Goal: Obtain resource: Download file/media

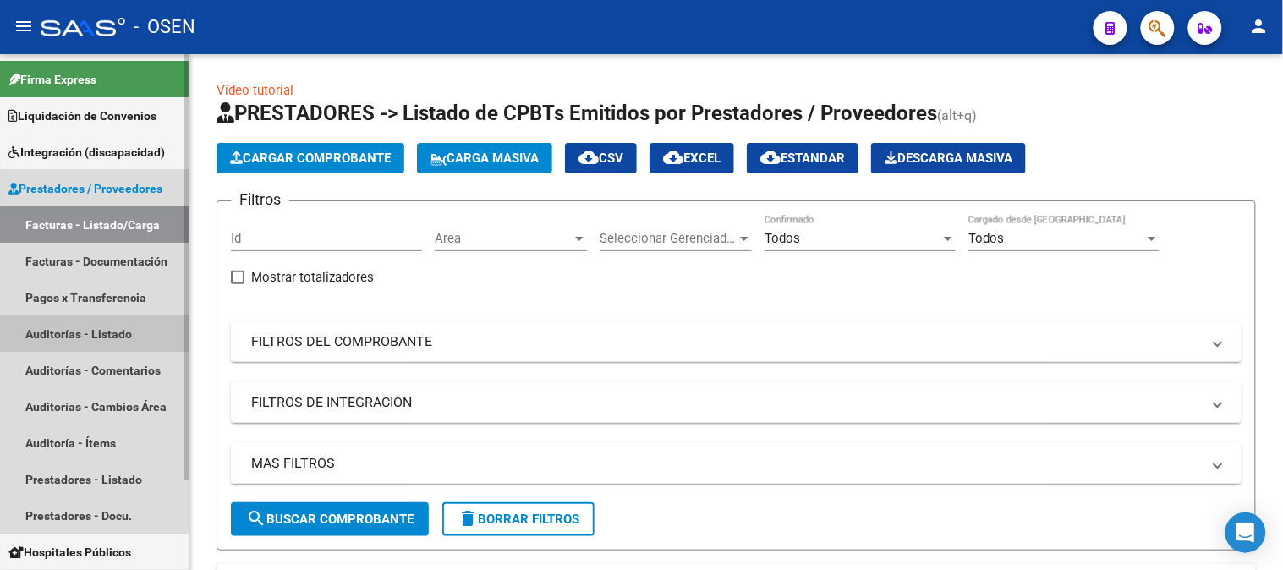
click at [68, 332] on link "Auditorías - Listado" at bounding box center [94, 333] width 189 height 36
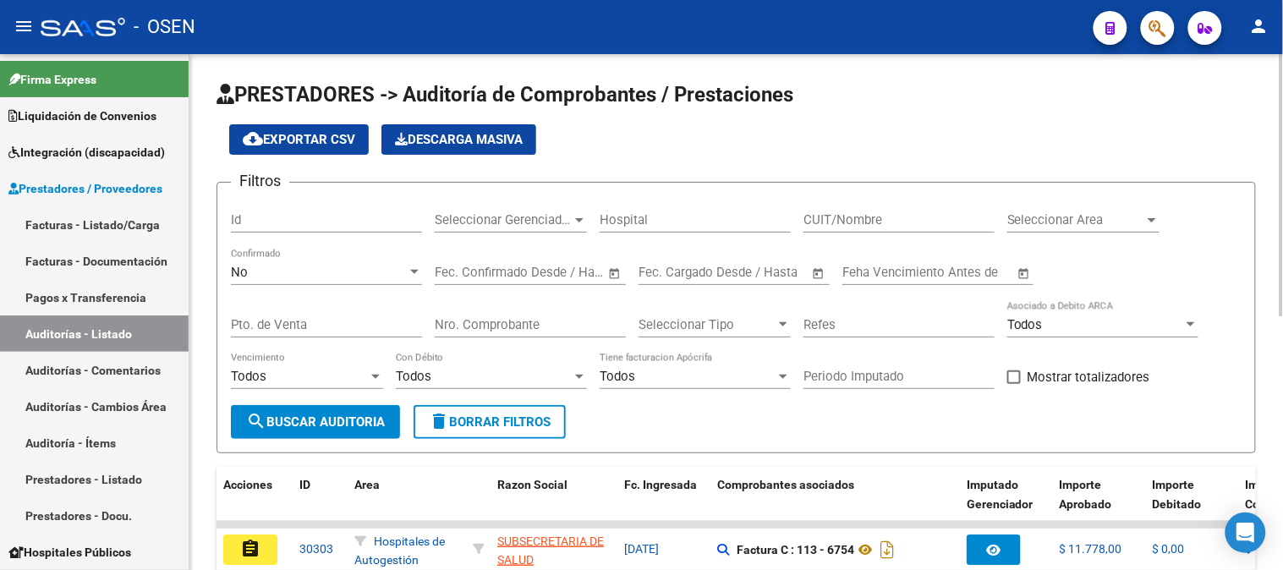
click at [327, 276] on div "No" at bounding box center [319, 272] width 176 height 15
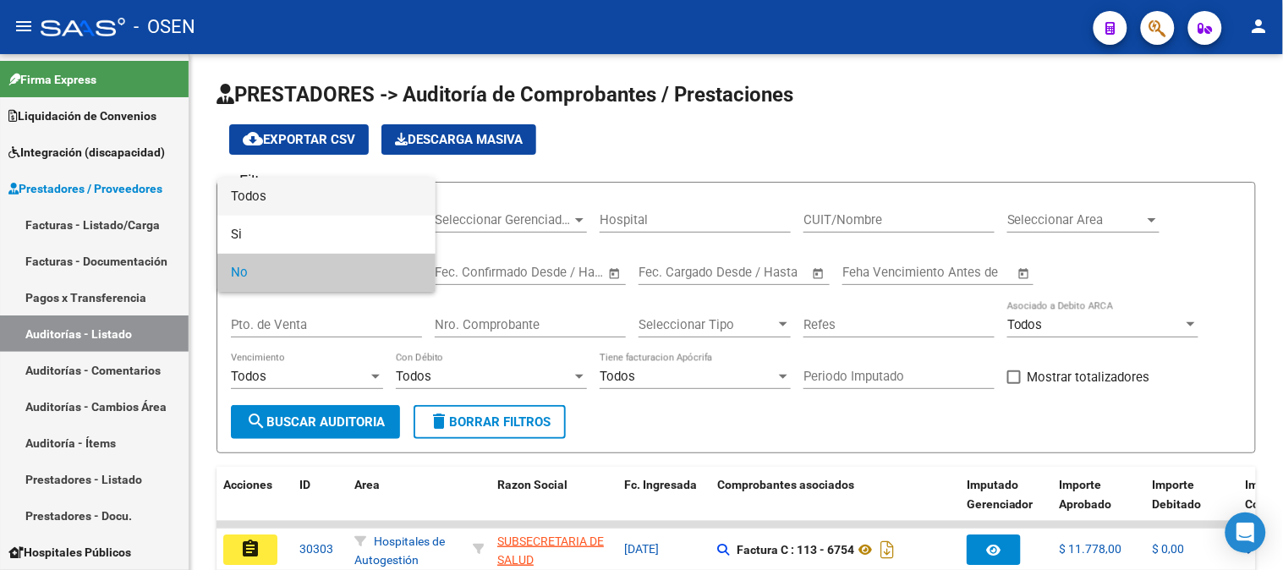
drag, startPoint x: 252, startPoint y: 205, endPoint x: 449, endPoint y: 282, distance: 211.5
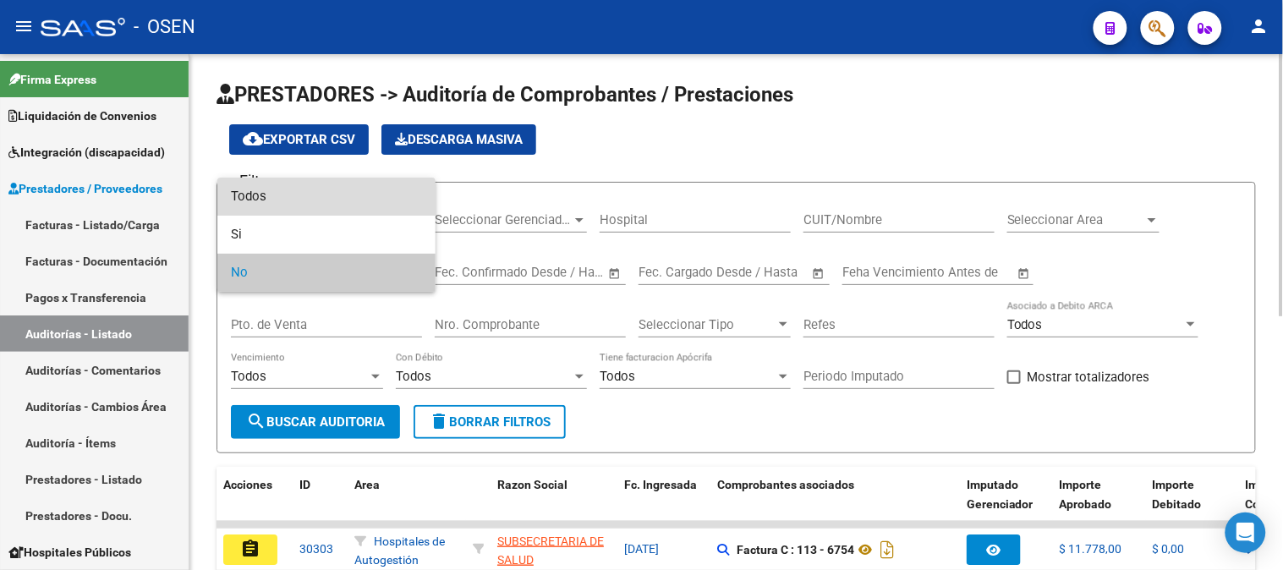
click at [252, 203] on span "Todos" at bounding box center [326, 197] width 191 height 38
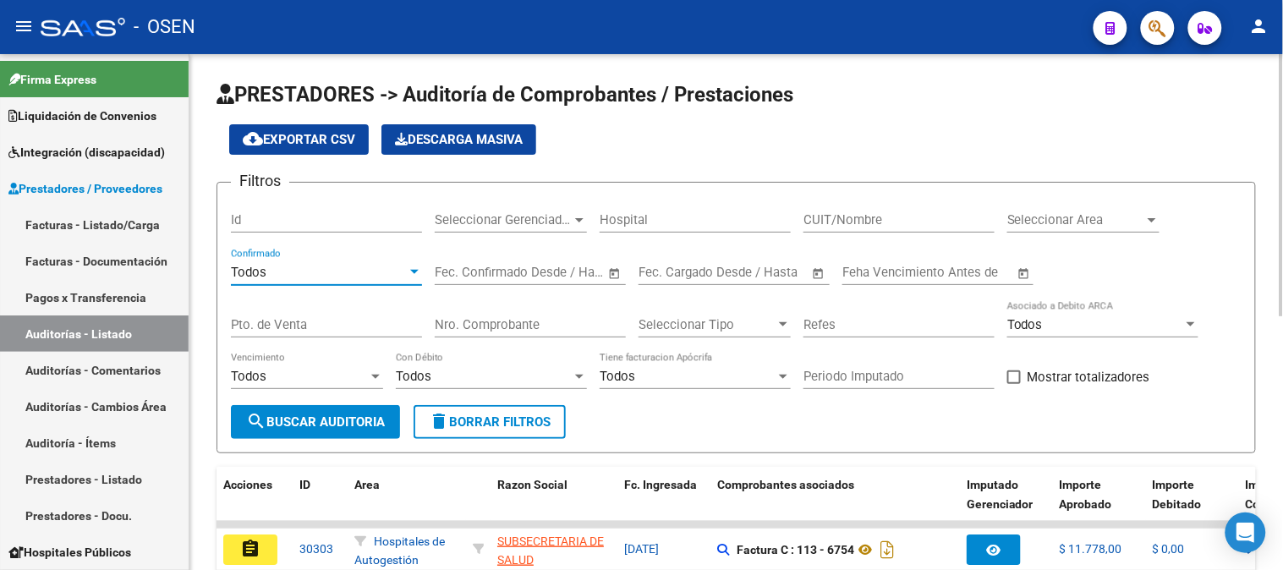
click at [544, 326] on input "Nro. Comprobante" at bounding box center [530, 324] width 191 height 15
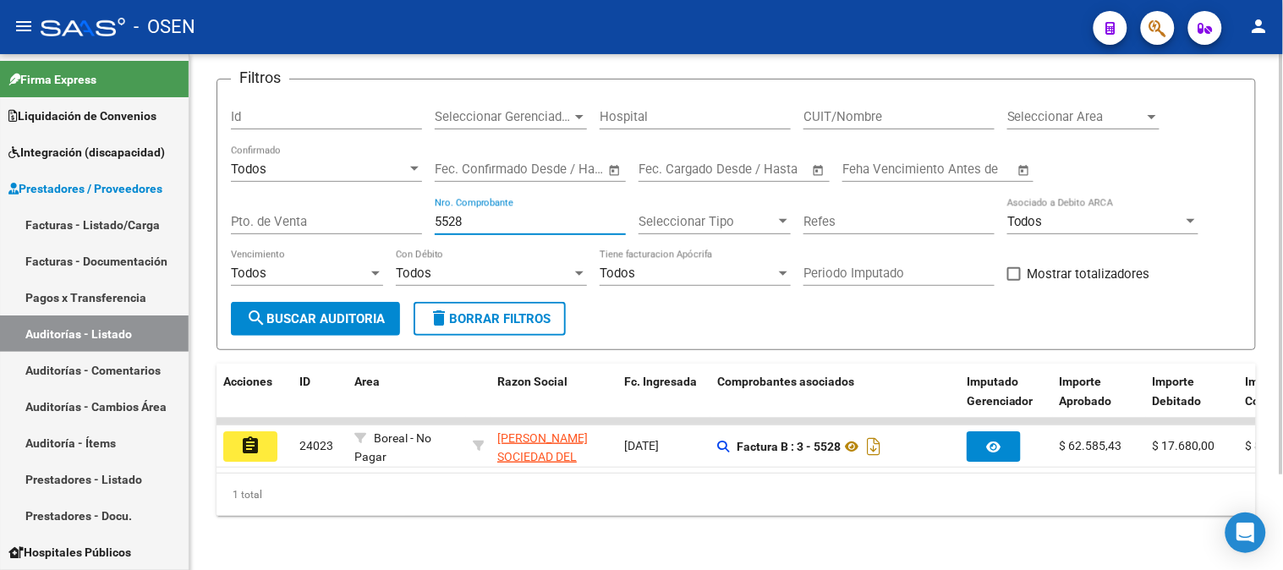
scroll to position [117, 0]
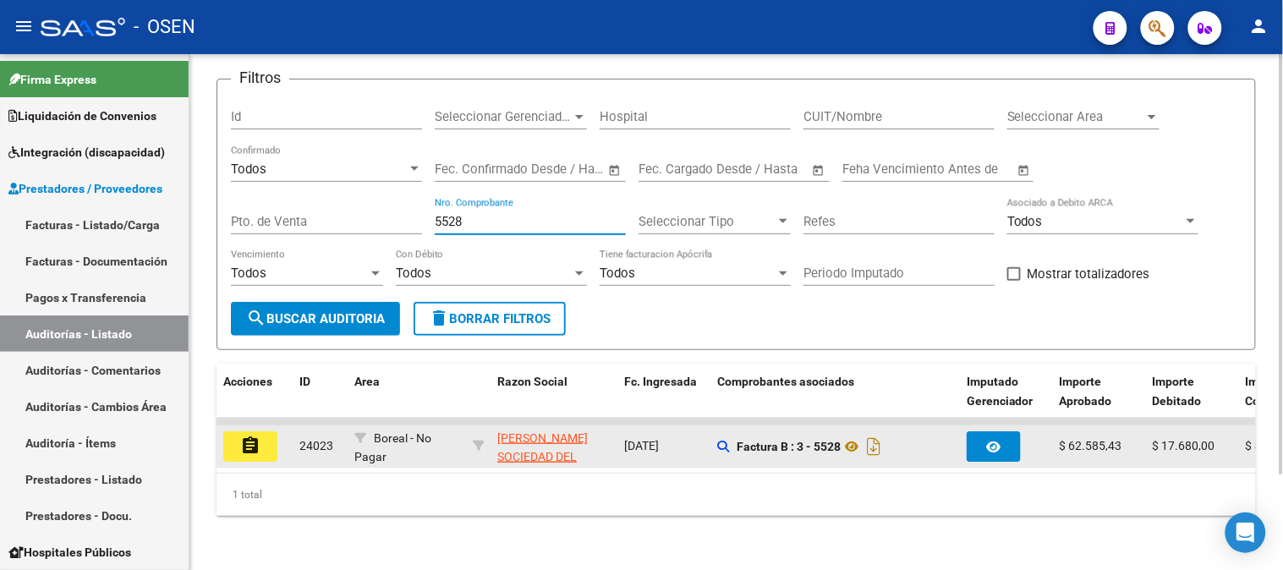
type input "5528"
click at [245, 435] on mat-icon "assignment" at bounding box center [250, 445] width 20 height 20
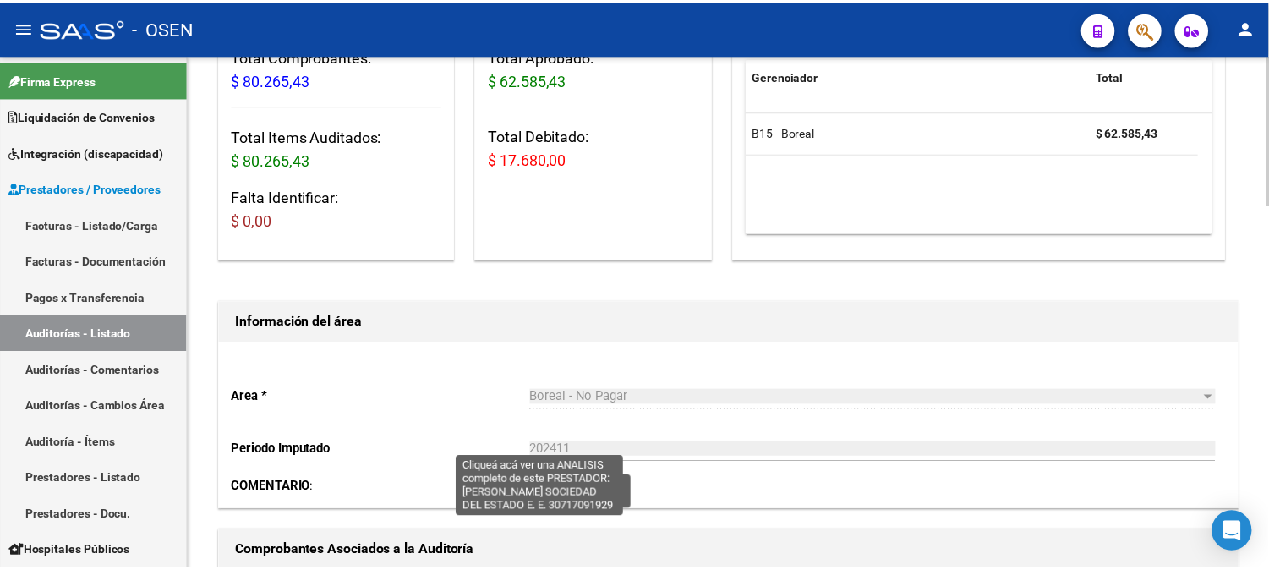
scroll to position [563, 0]
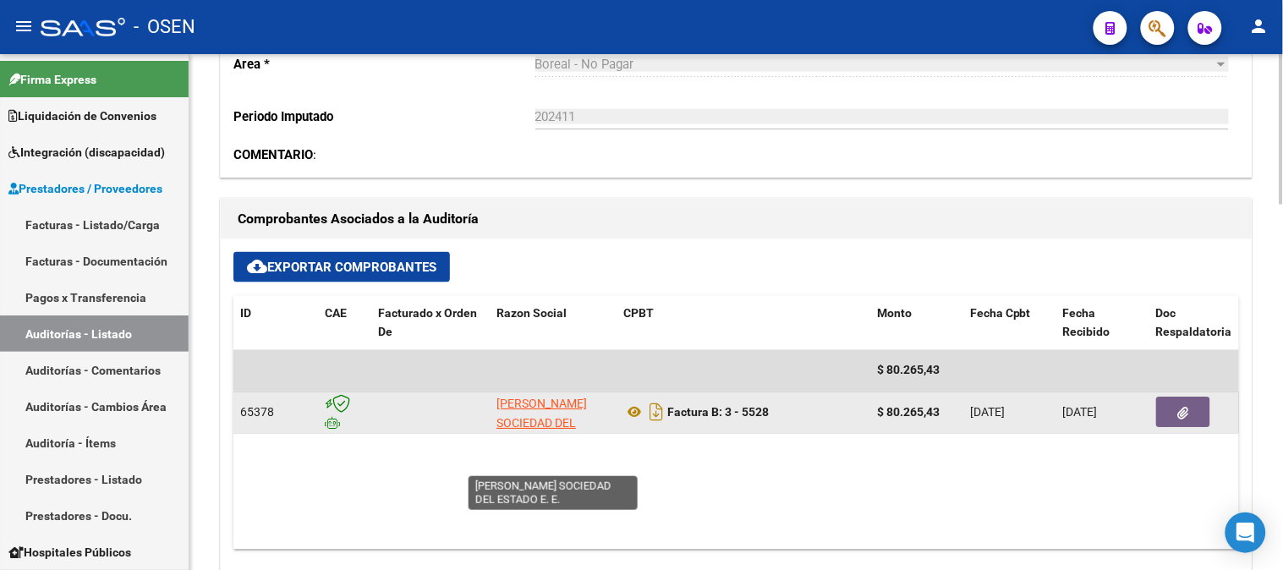
click at [501, 413] on app-link-go-to "[PERSON_NAME] SOCIEDAD DEL ESTADO E. E." at bounding box center [552, 423] width 113 height 57
click at [1196, 418] on button "button" at bounding box center [1183, 412] width 54 height 30
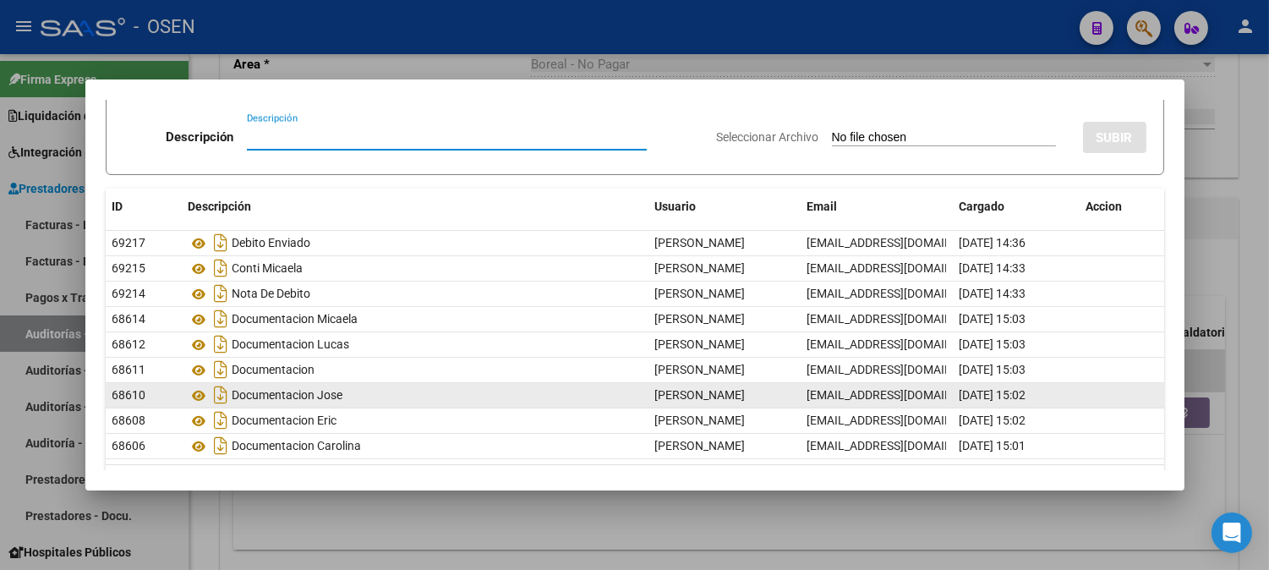
scroll to position [104, 0]
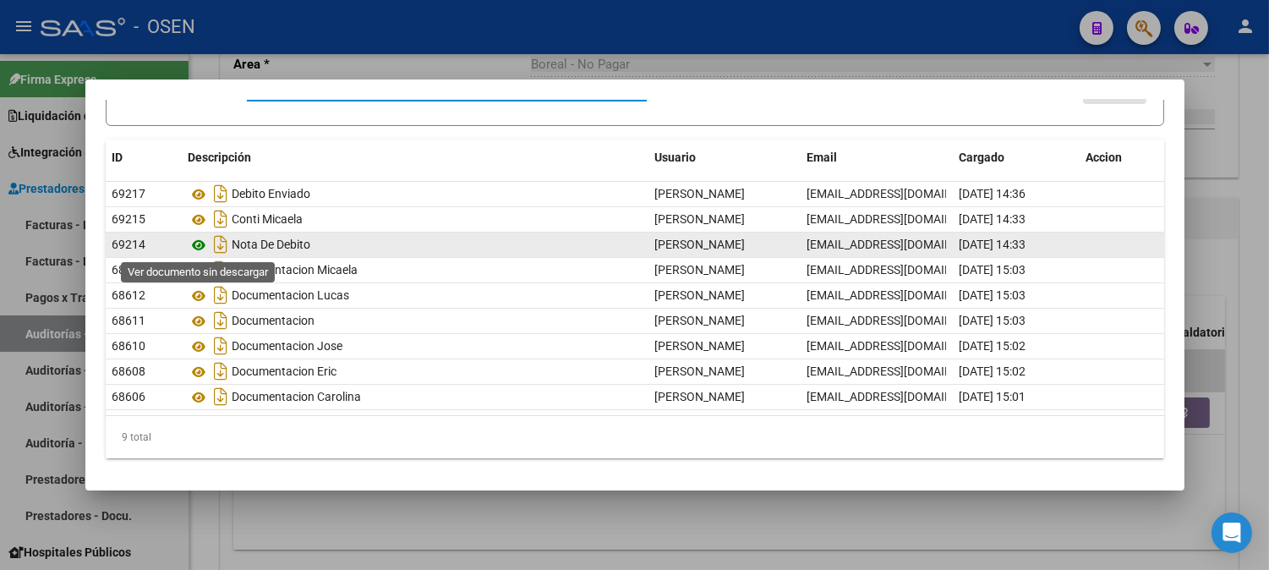
click at [199, 242] on icon at bounding box center [200, 245] width 22 height 20
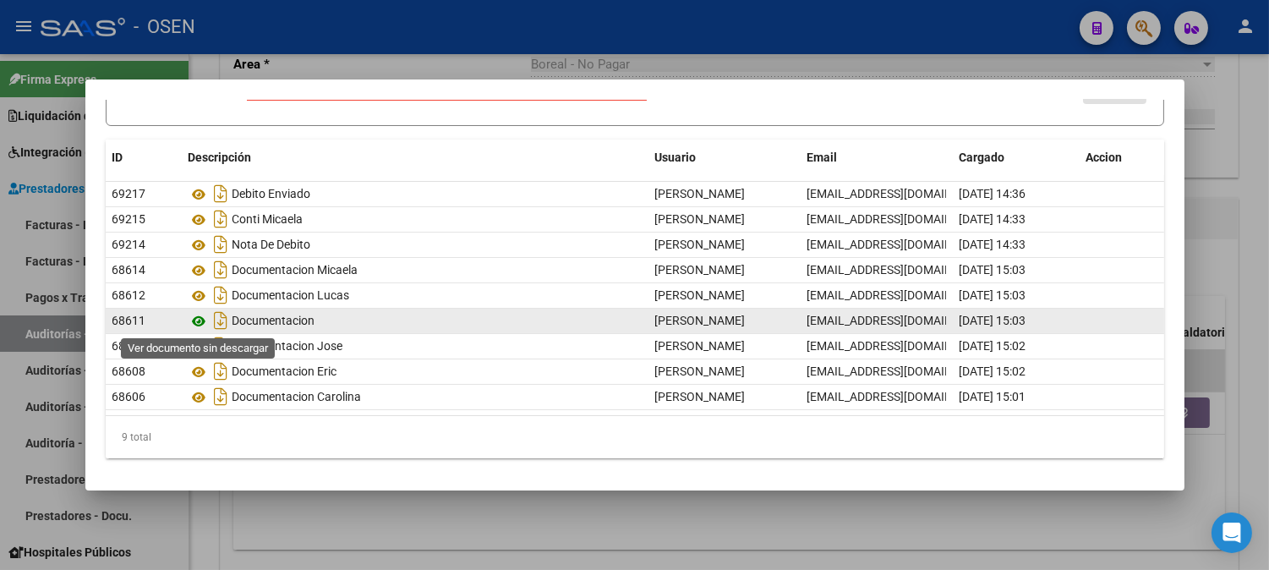
click at [199, 316] on icon at bounding box center [200, 321] width 22 height 20
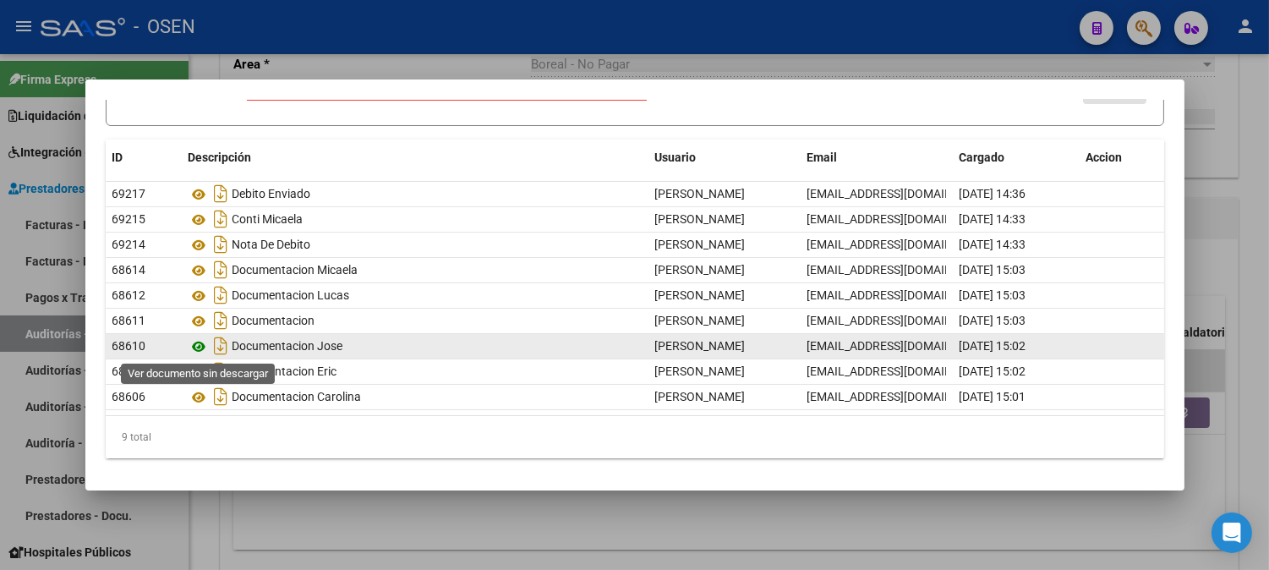
click at [201, 343] on icon at bounding box center [200, 347] width 22 height 20
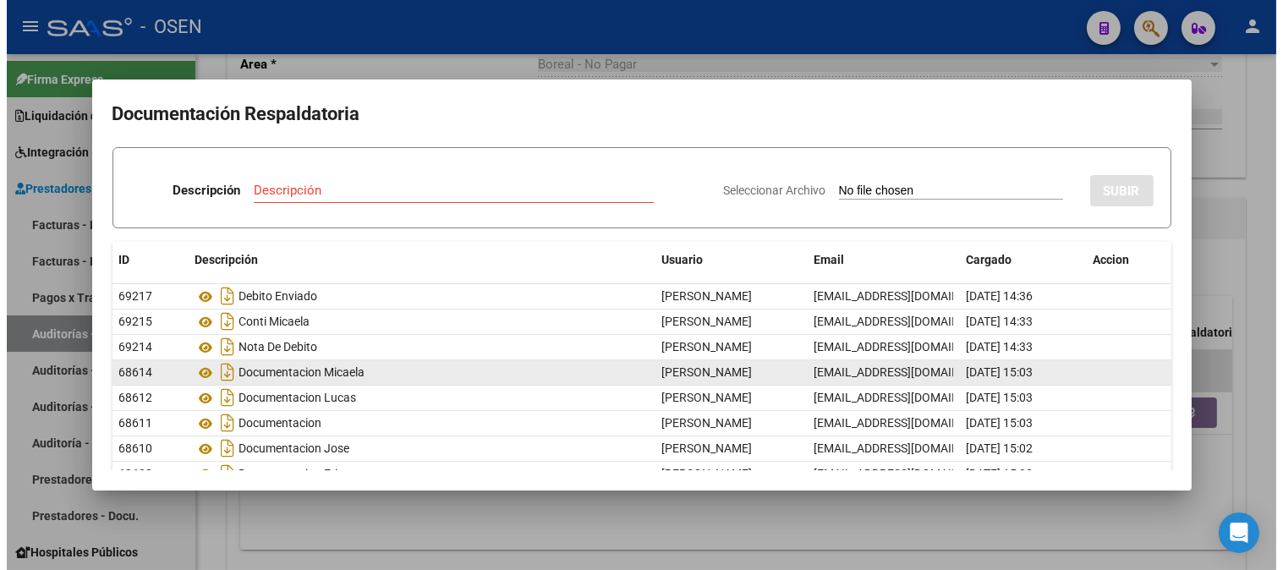
scroll to position [0, 0]
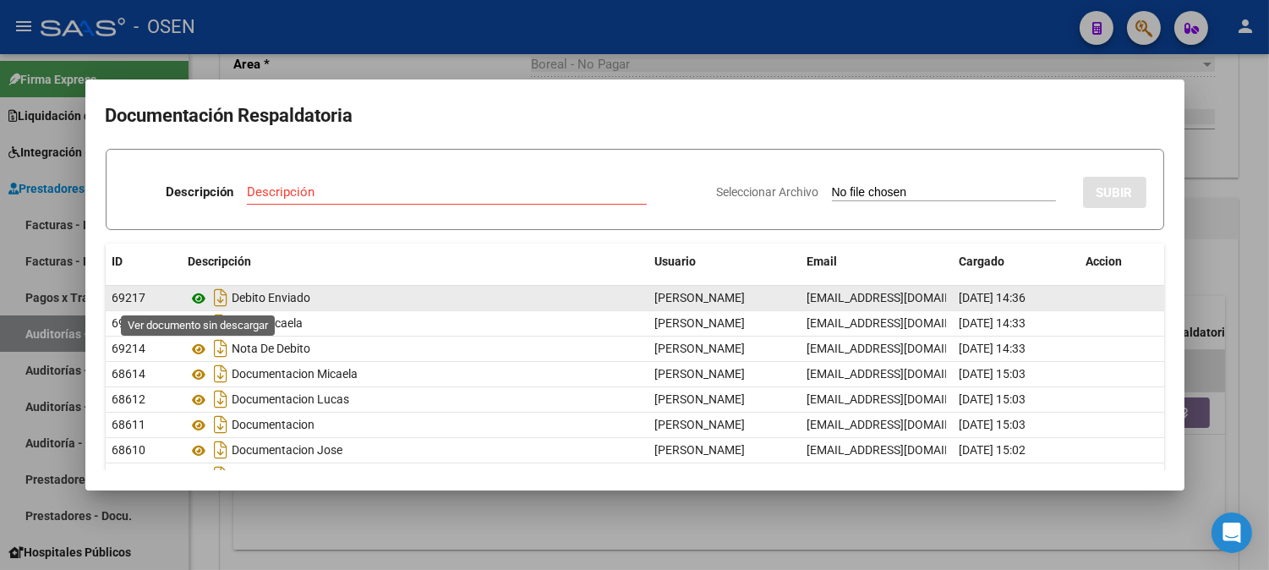
click at [199, 301] on icon at bounding box center [200, 298] width 22 height 20
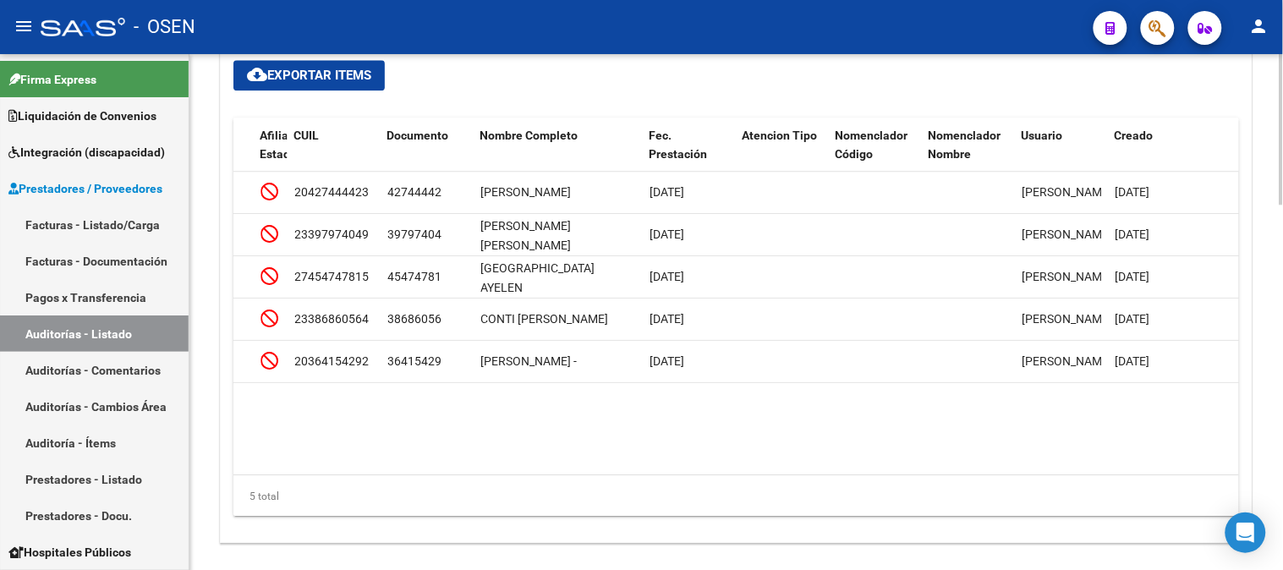
scroll to position [0, 1019]
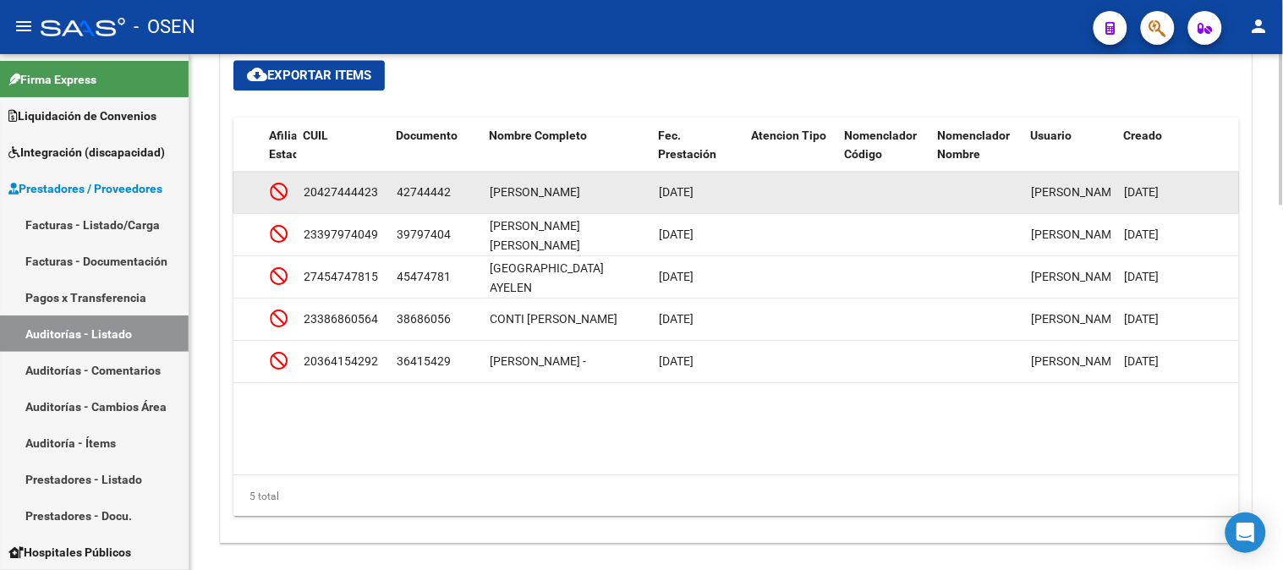
drag, startPoint x: 398, startPoint y: 192, endPoint x: 467, endPoint y: 192, distance: 68.5
click at [467, 192] on div "42744442" at bounding box center [436, 192] width 79 height 19
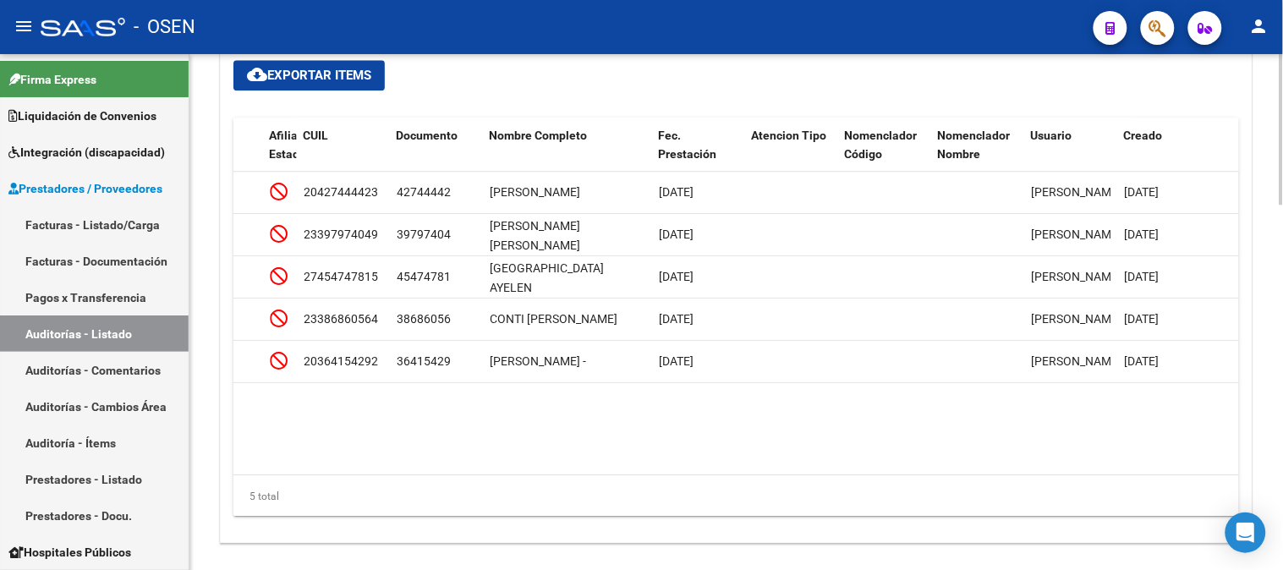
copy span "42744442"
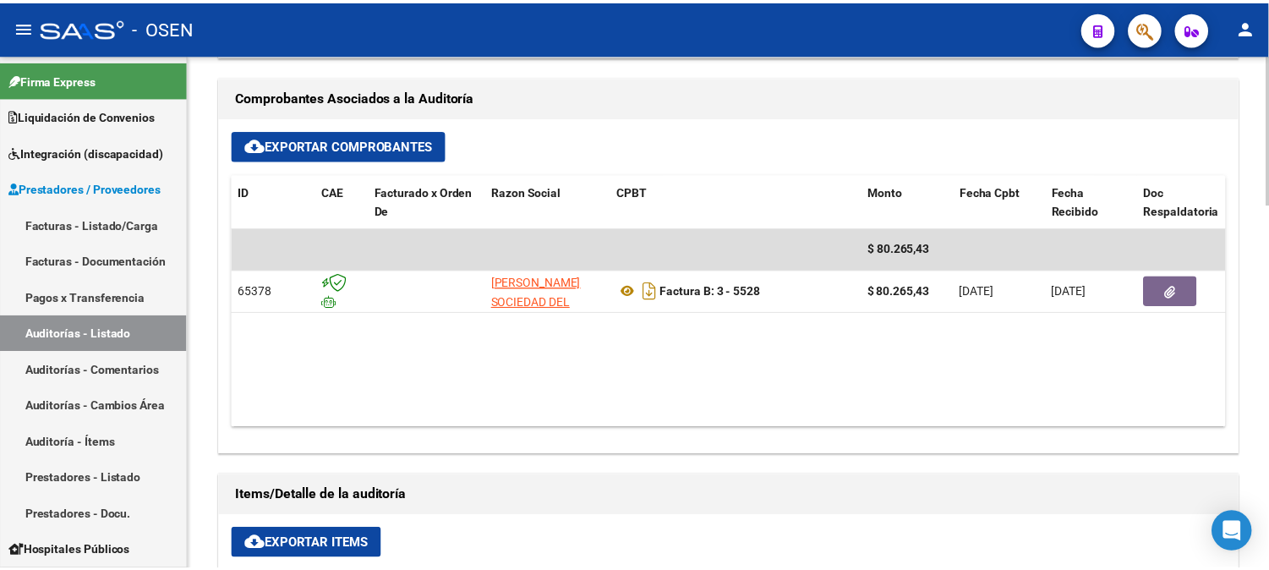
scroll to position [779, 0]
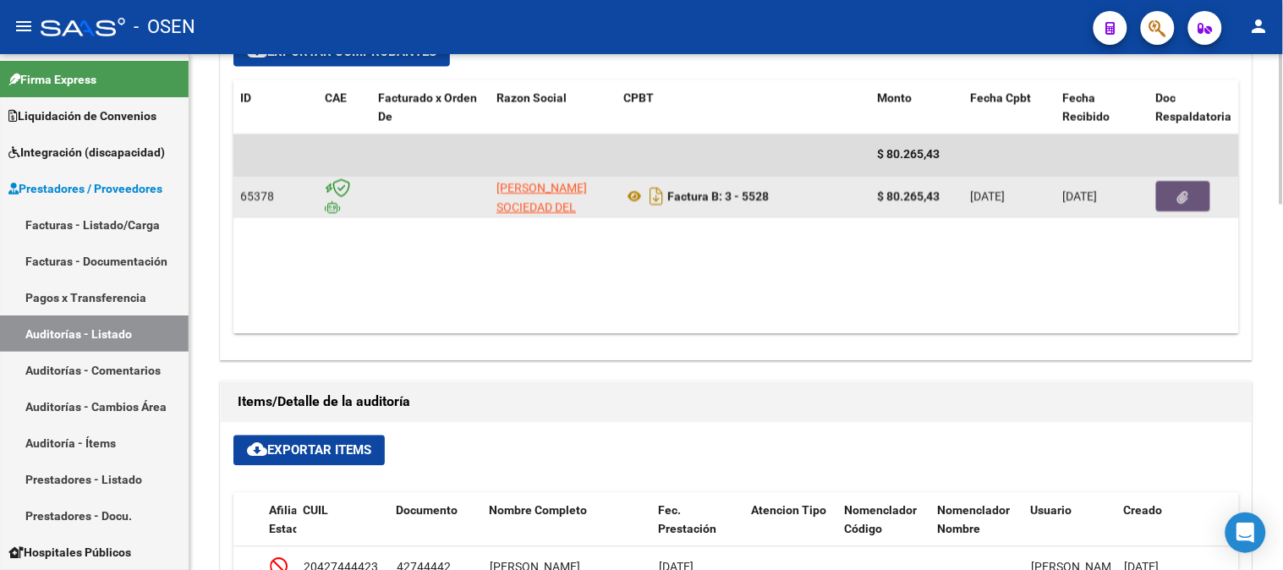
click at [1191, 210] on button "button" at bounding box center [1183, 197] width 54 height 30
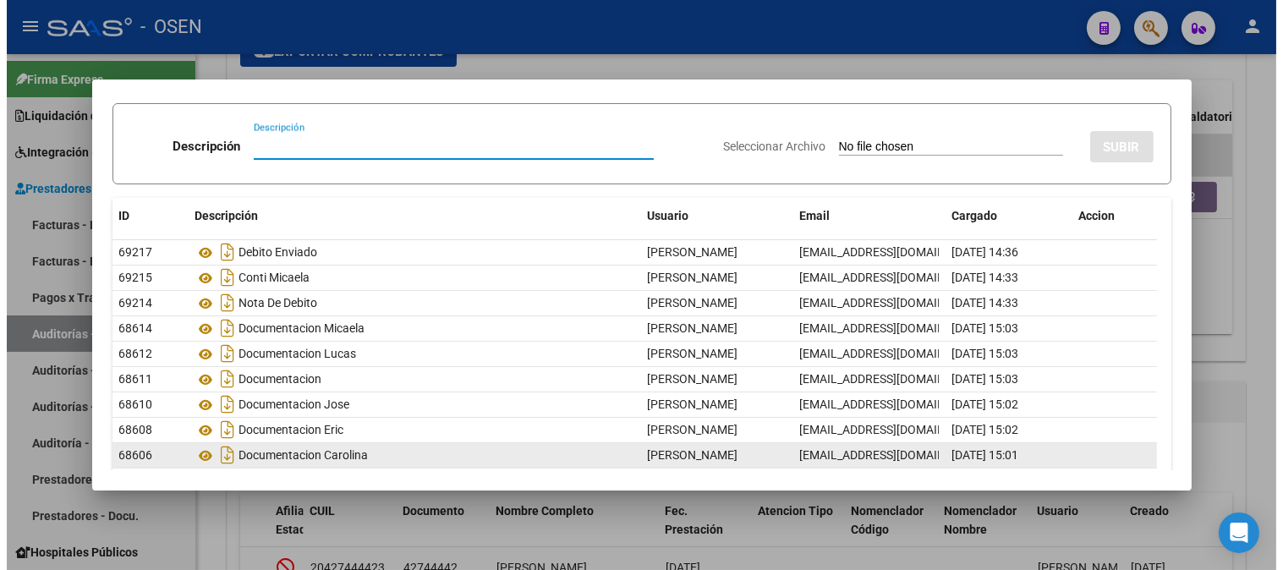
scroll to position [104, 0]
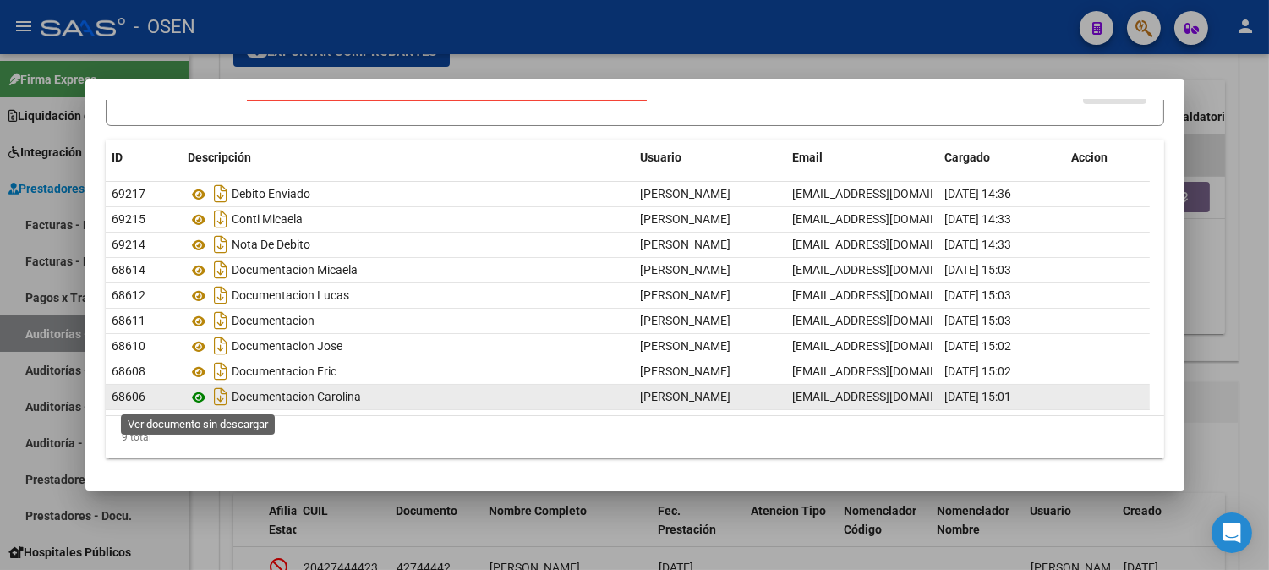
click at [195, 399] on icon at bounding box center [200, 397] width 22 height 20
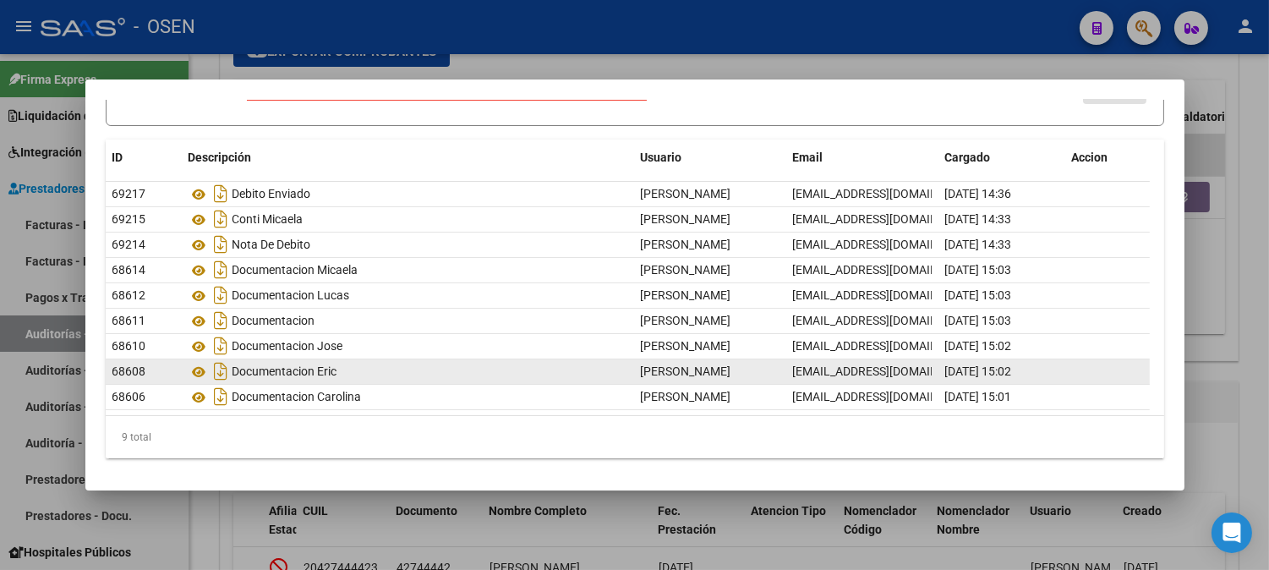
click at [238, 366] on div "Documentacion Eric" at bounding box center [408, 371] width 439 height 27
click at [200, 368] on icon at bounding box center [200, 372] width 22 height 20
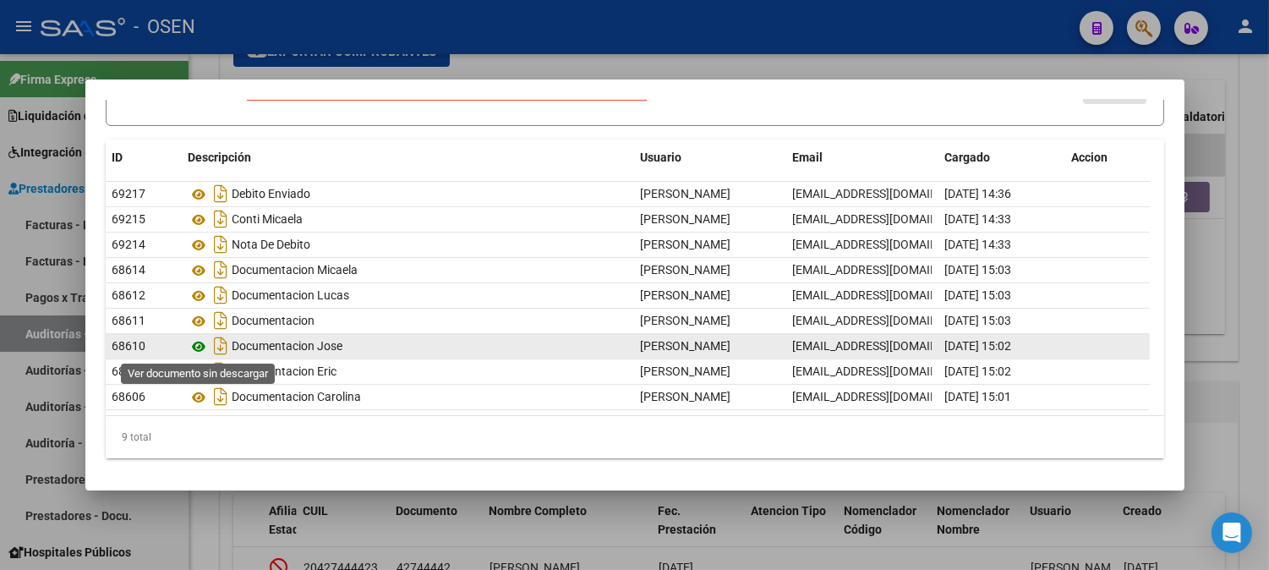
click at [197, 348] on icon at bounding box center [200, 347] width 22 height 20
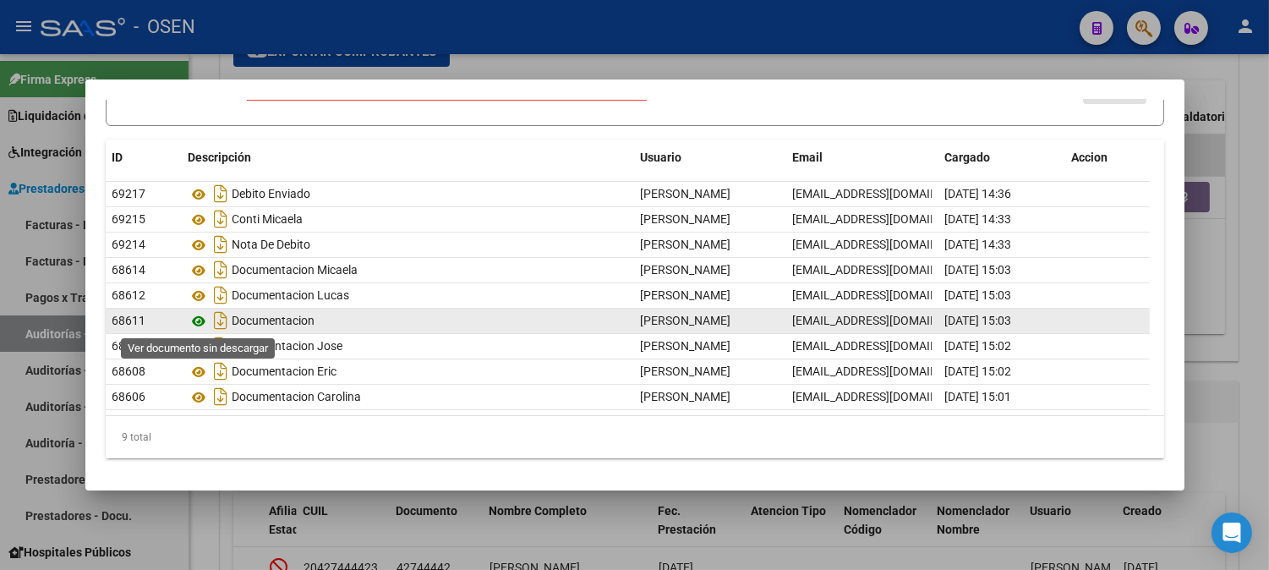
click at [200, 315] on icon at bounding box center [200, 321] width 22 height 20
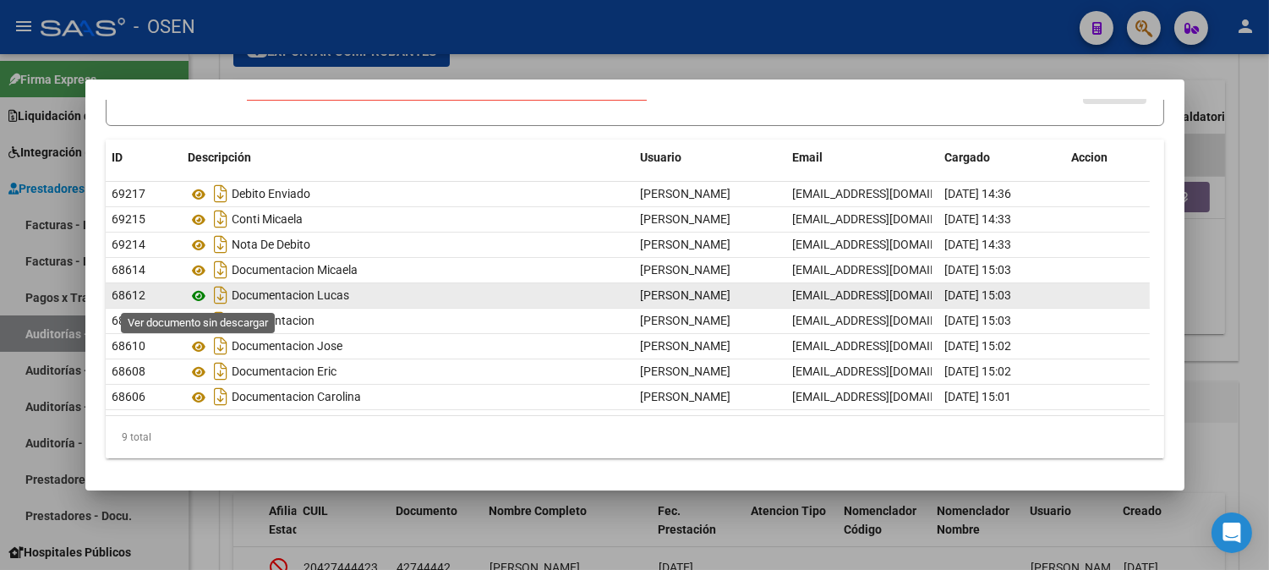
click at [195, 297] on icon at bounding box center [200, 296] width 22 height 20
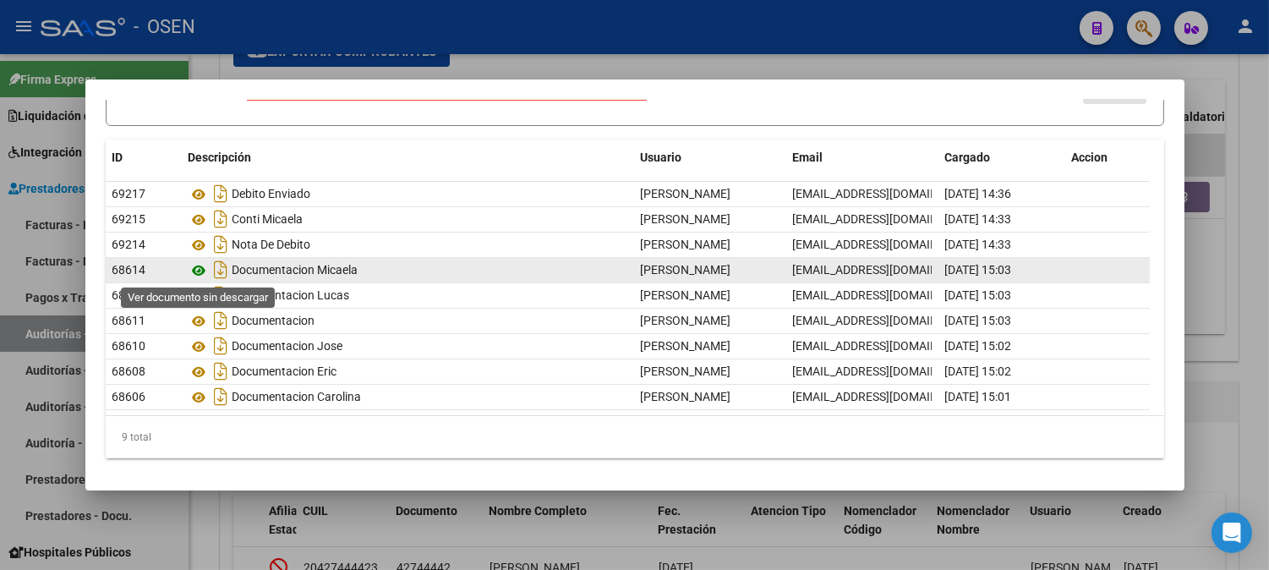
click at [203, 271] on icon at bounding box center [200, 270] width 22 height 20
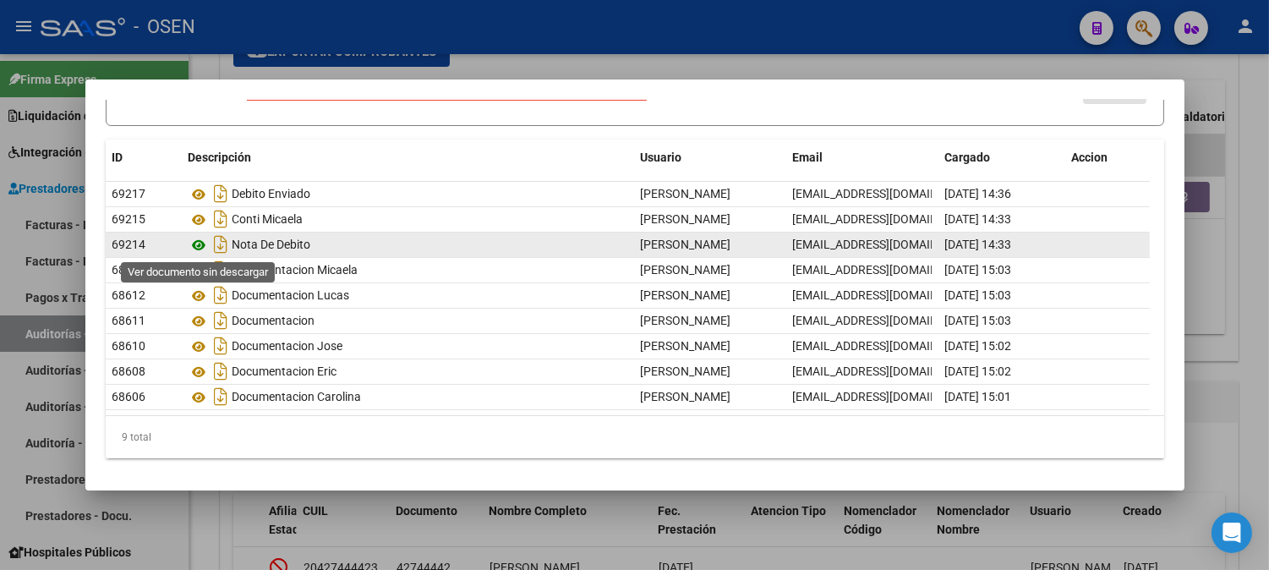
click at [194, 243] on icon at bounding box center [200, 245] width 22 height 20
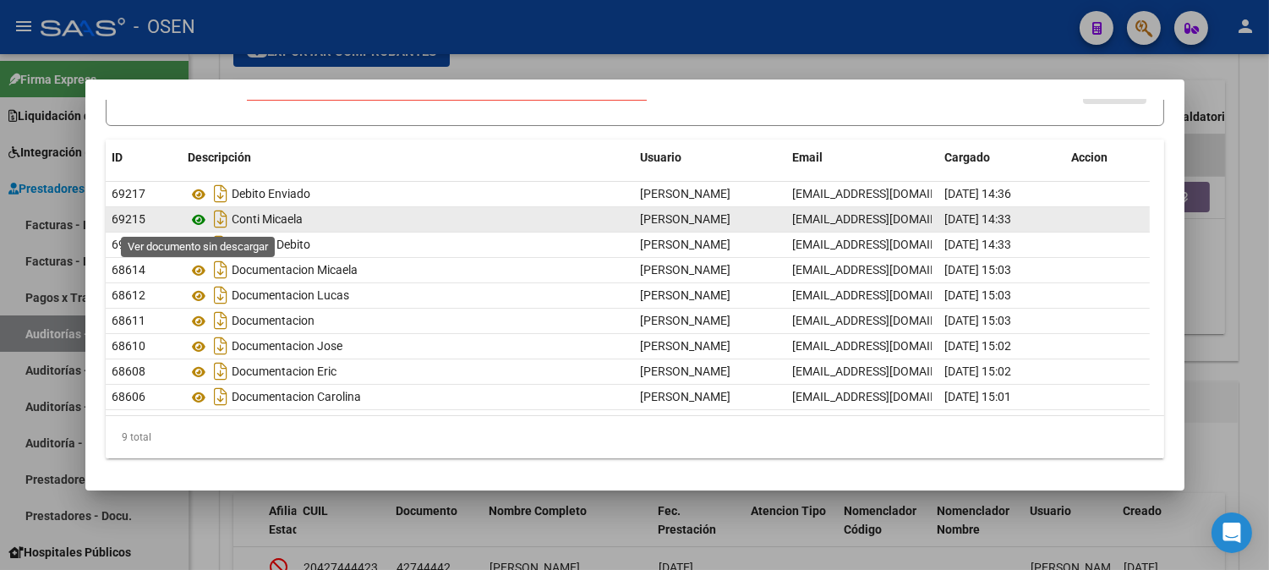
click at [197, 224] on icon at bounding box center [200, 220] width 22 height 20
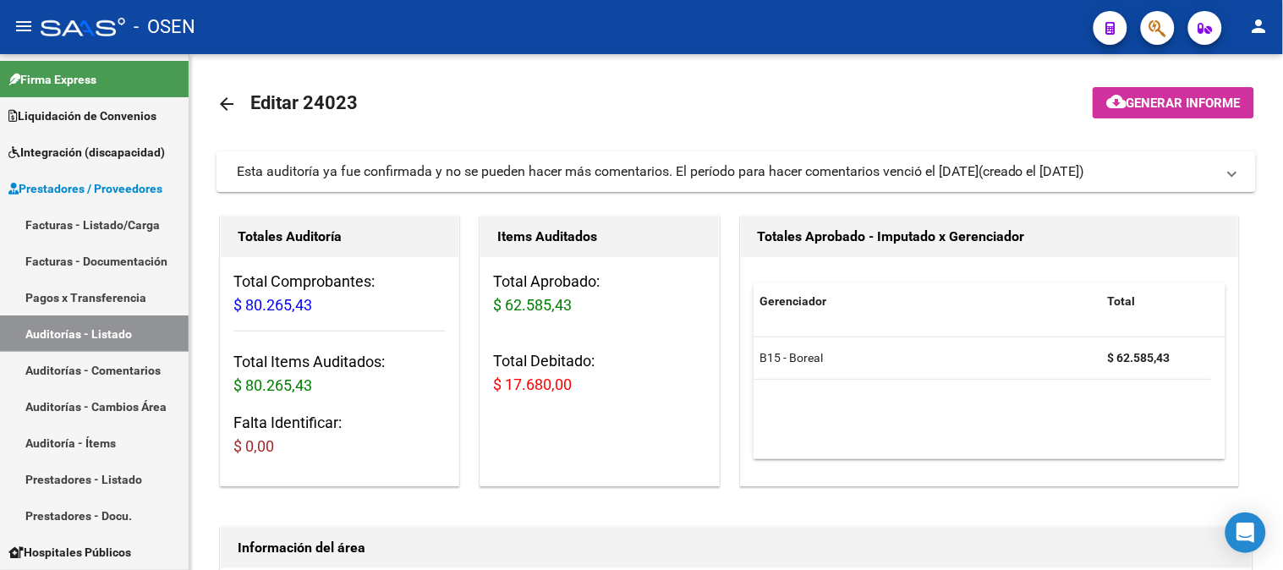
scroll to position [0, 0]
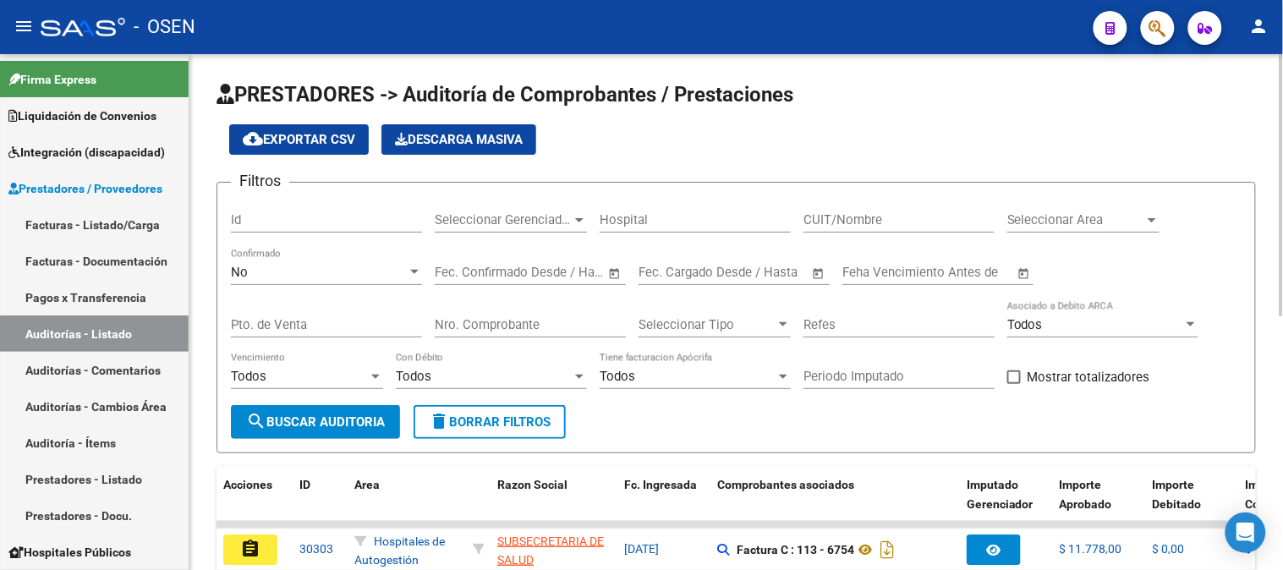
click at [394, 271] on div "No" at bounding box center [319, 272] width 176 height 15
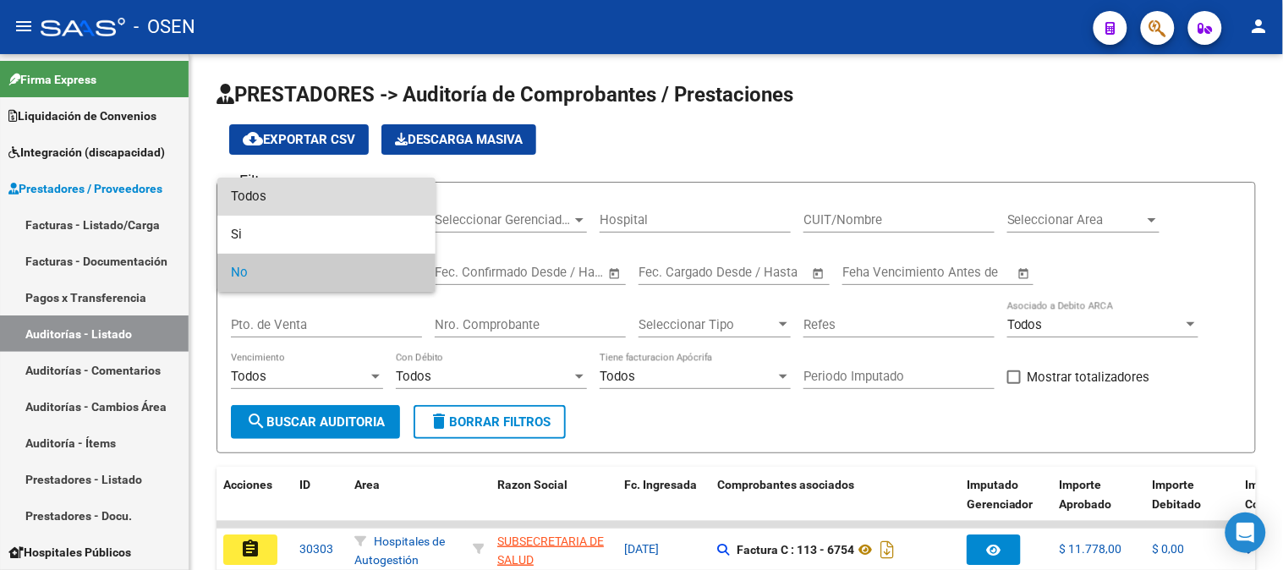
click at [258, 192] on span "Todos" at bounding box center [326, 197] width 191 height 38
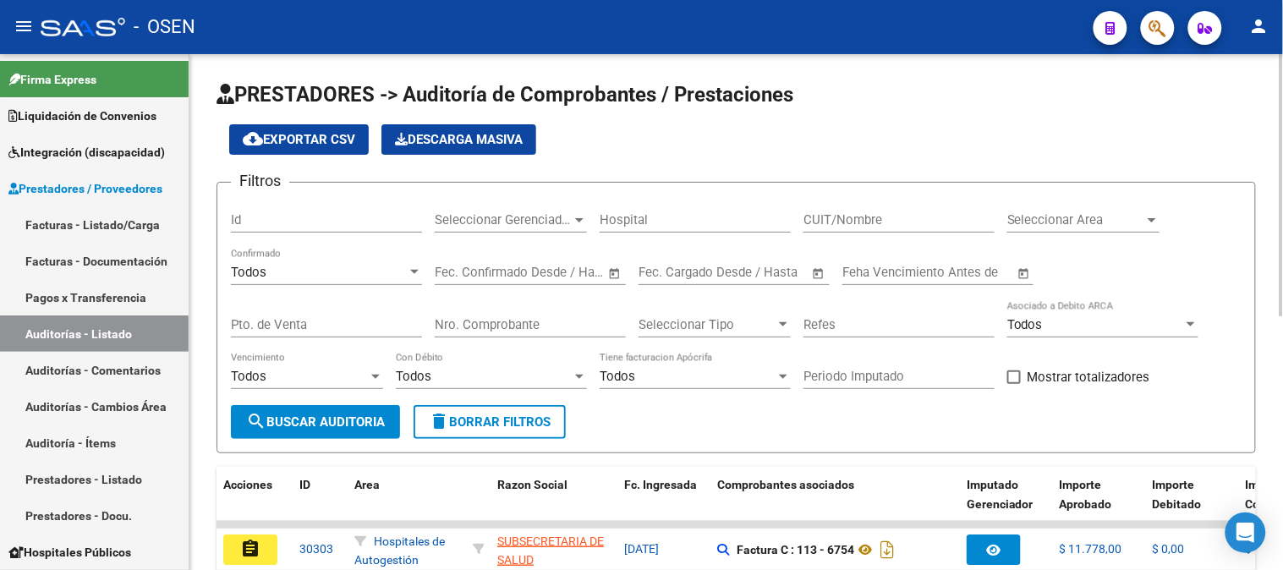
click at [529, 316] on div "Nro. Comprobante" at bounding box center [530, 319] width 191 height 36
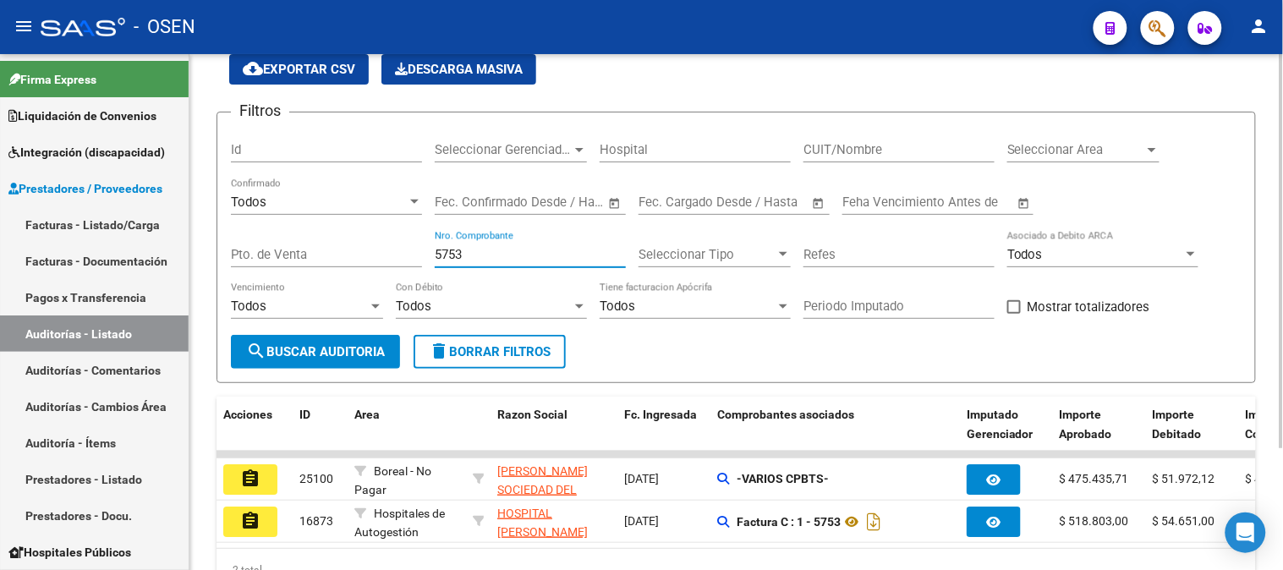
scroll to position [159, 0]
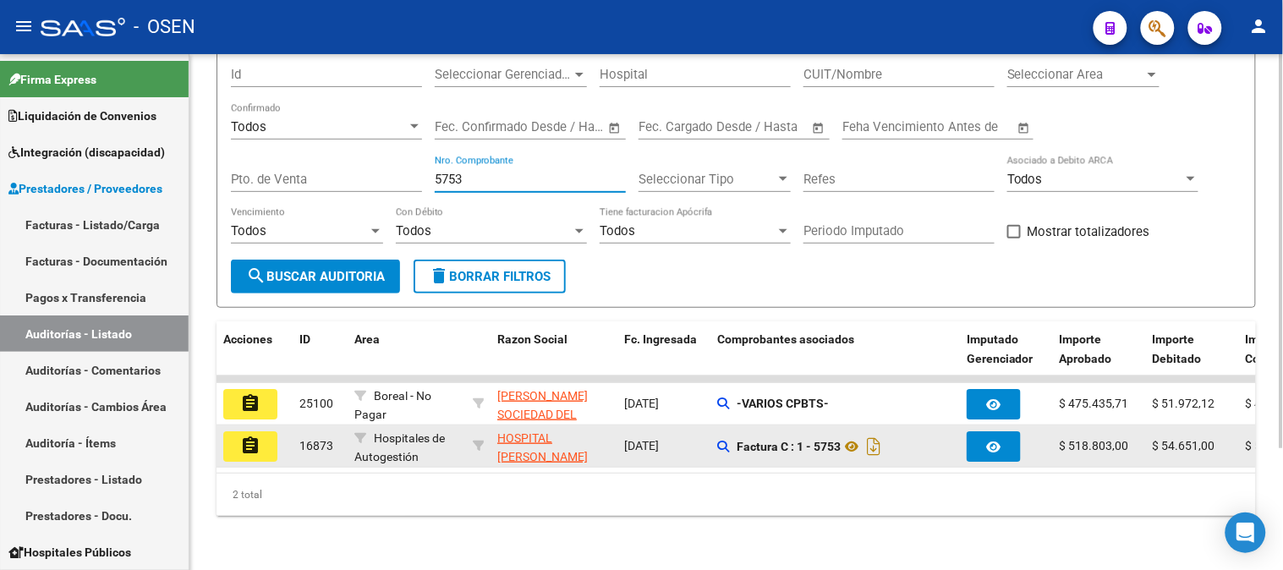
type input "5753"
click at [252, 435] on mat-icon "assignment" at bounding box center [250, 445] width 20 height 20
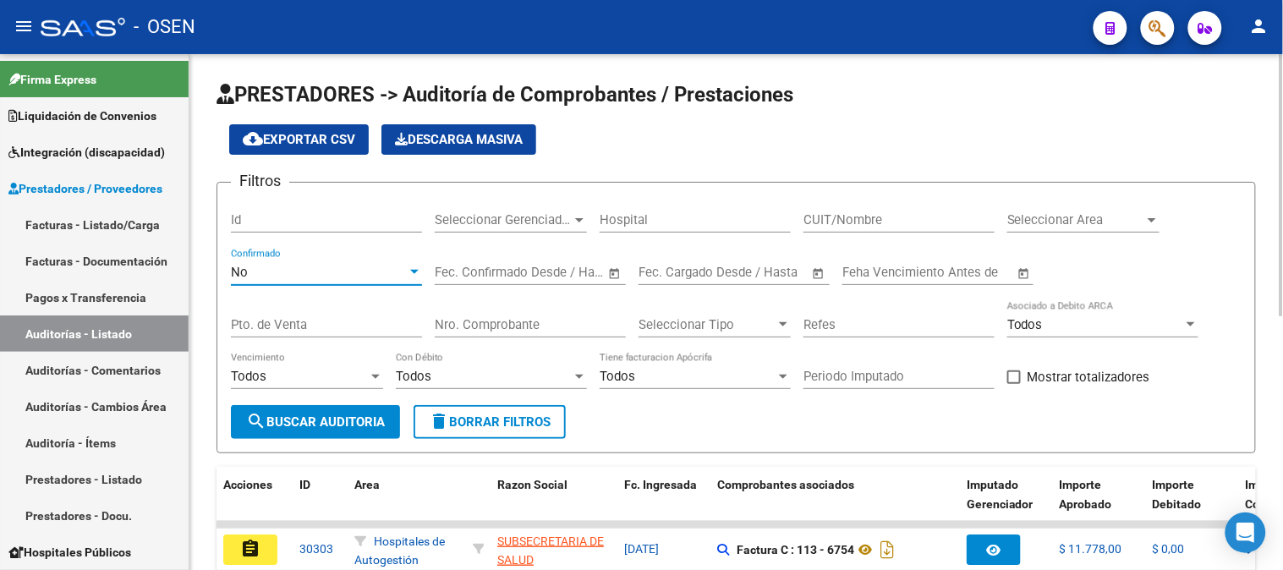
click at [342, 269] on div "No" at bounding box center [319, 272] width 176 height 15
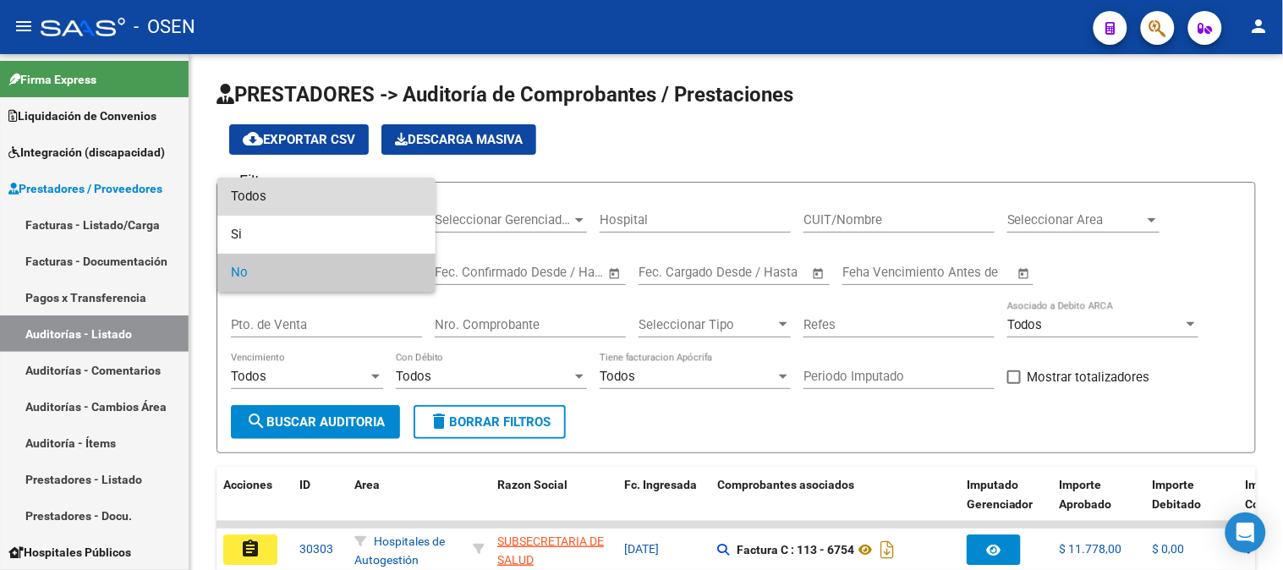
click at [241, 198] on span "Todos" at bounding box center [326, 197] width 191 height 38
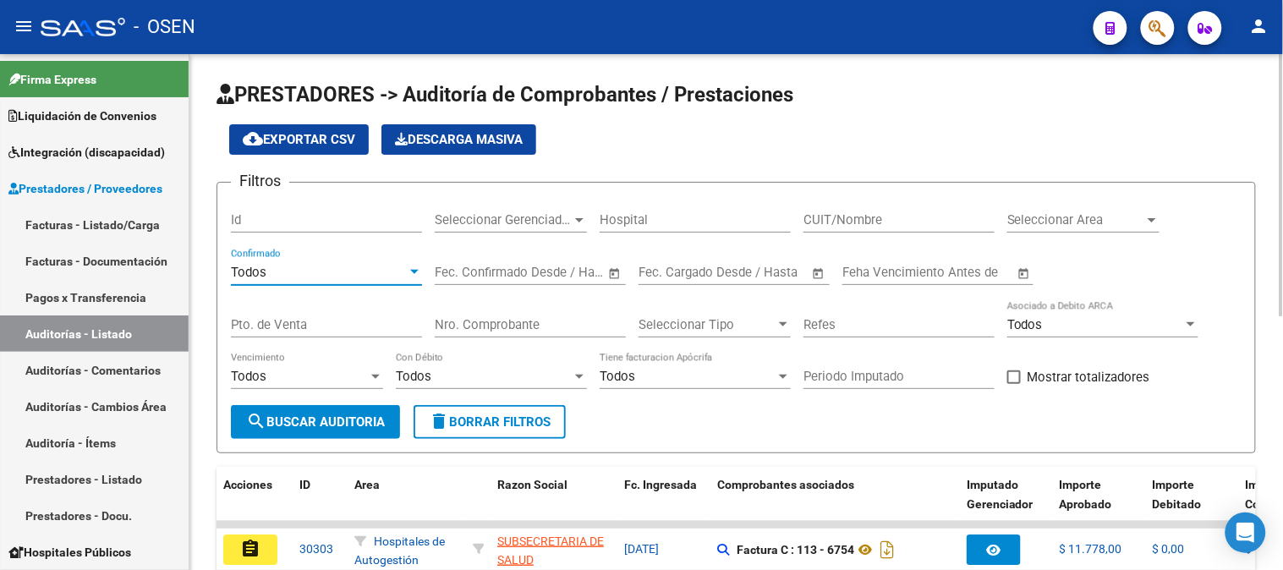
click at [468, 319] on input "Nro. Comprobante" at bounding box center [530, 324] width 191 height 15
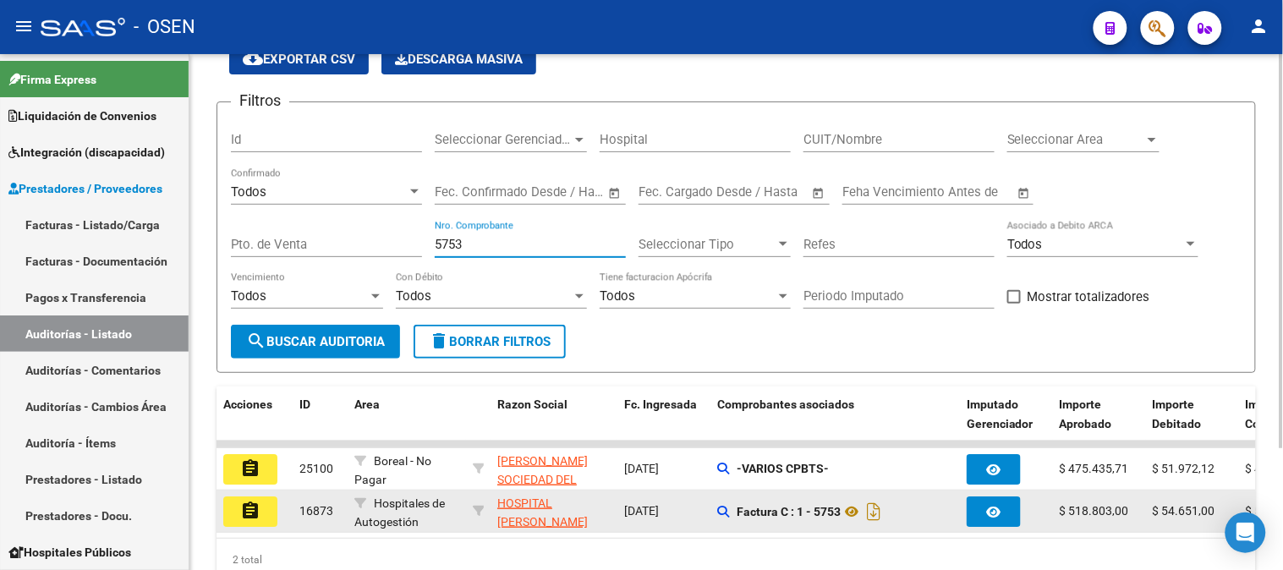
scroll to position [159, 0]
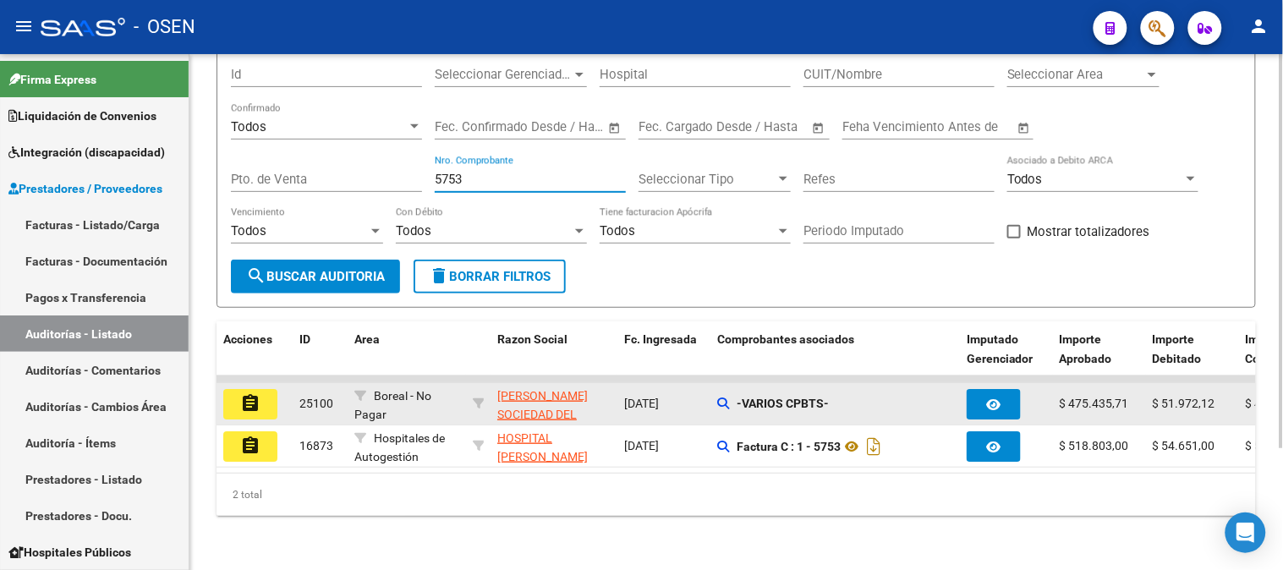
type input "5753"
click at [263, 389] on button "assignment" at bounding box center [250, 404] width 54 height 30
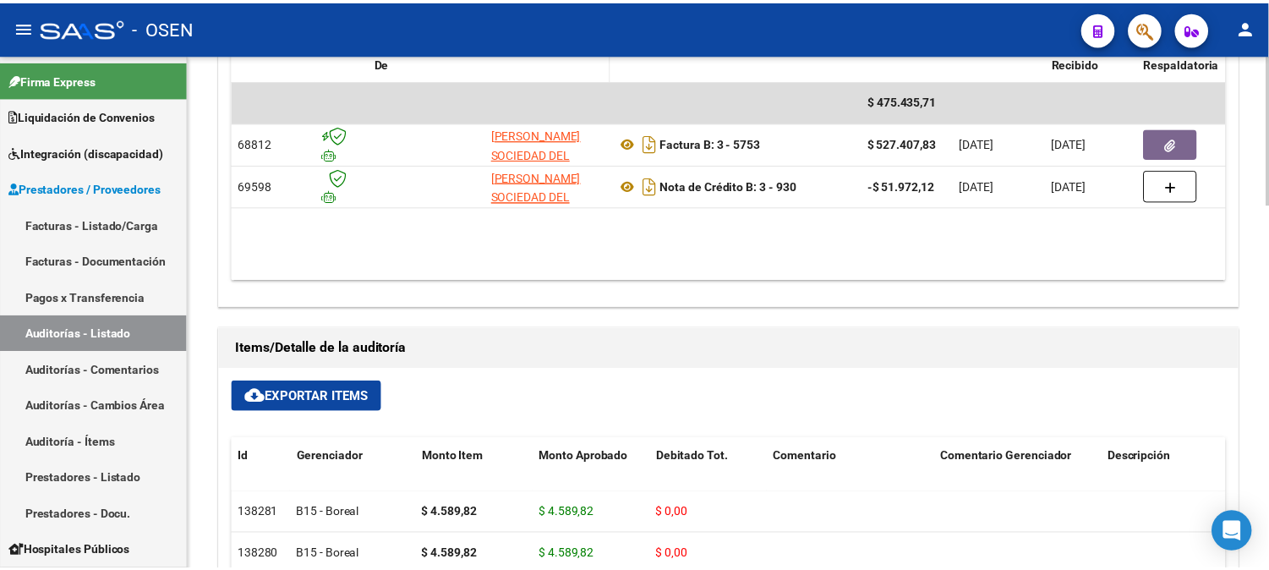
scroll to position [846, 0]
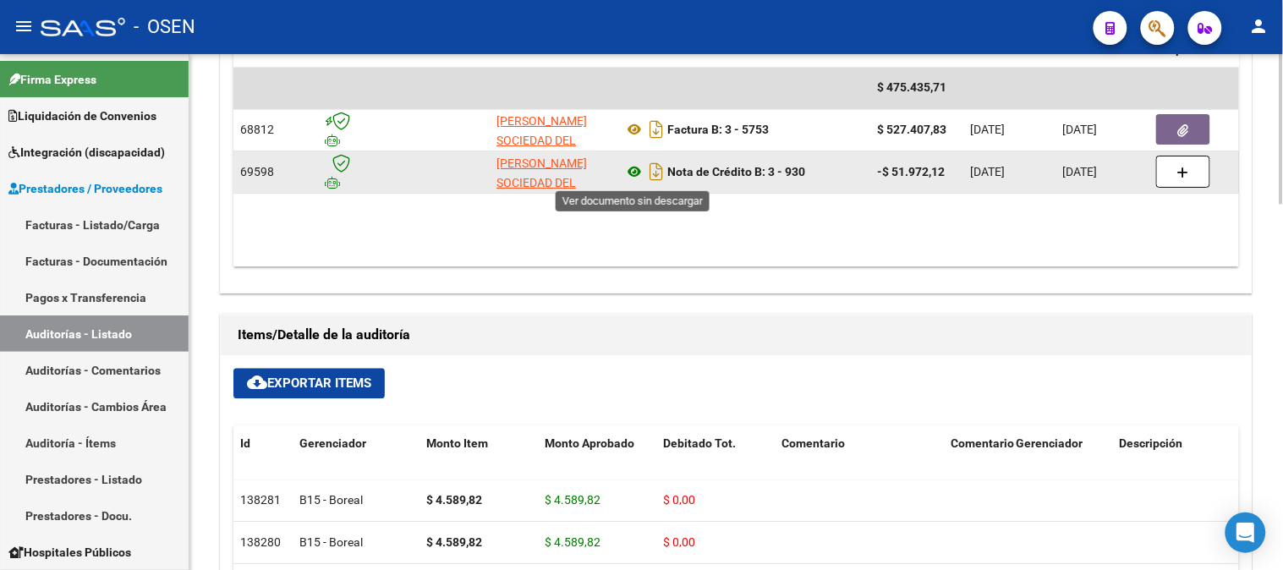
click at [640, 172] on icon at bounding box center [634, 172] width 22 height 20
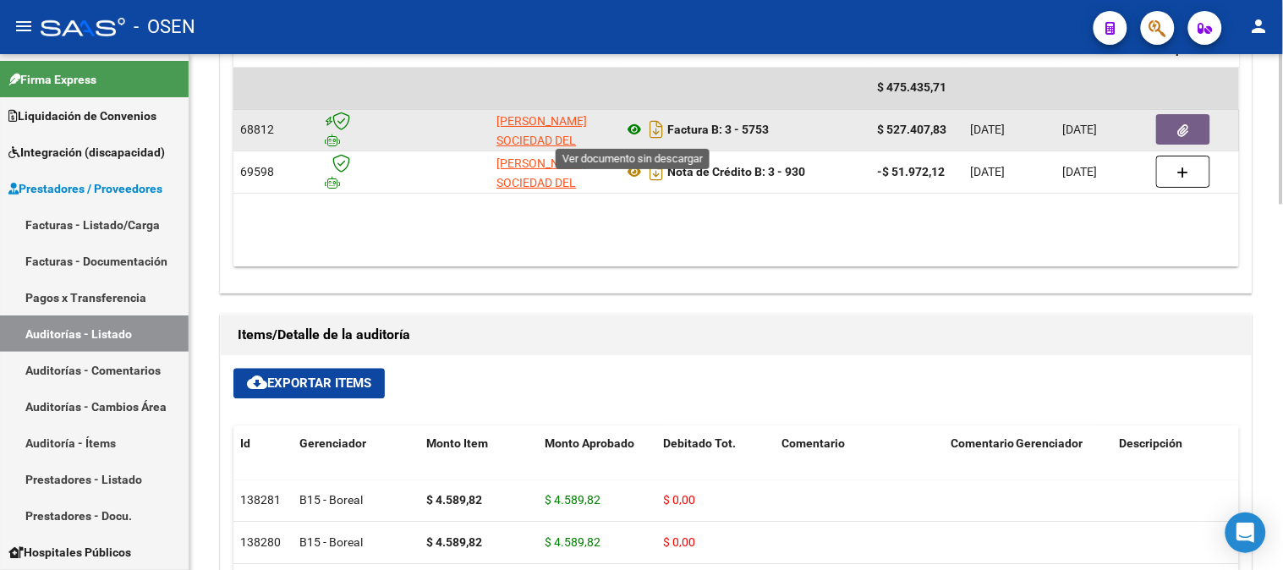
click at [636, 129] on icon at bounding box center [634, 130] width 22 height 20
click at [1173, 129] on button "button" at bounding box center [1183, 130] width 54 height 30
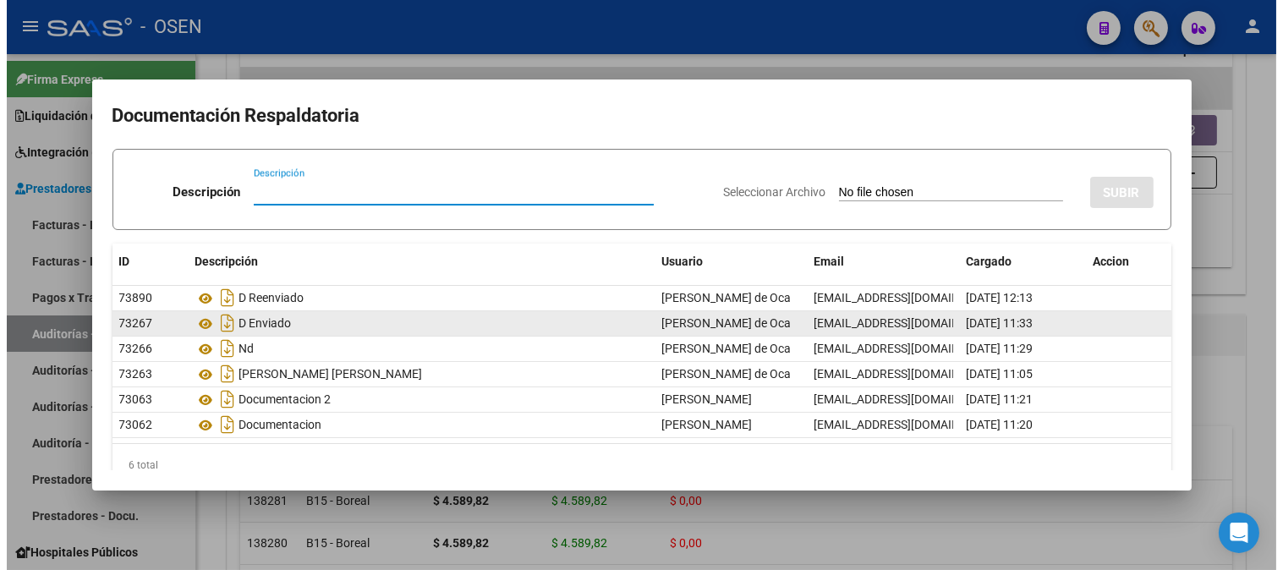
scroll to position [28, 0]
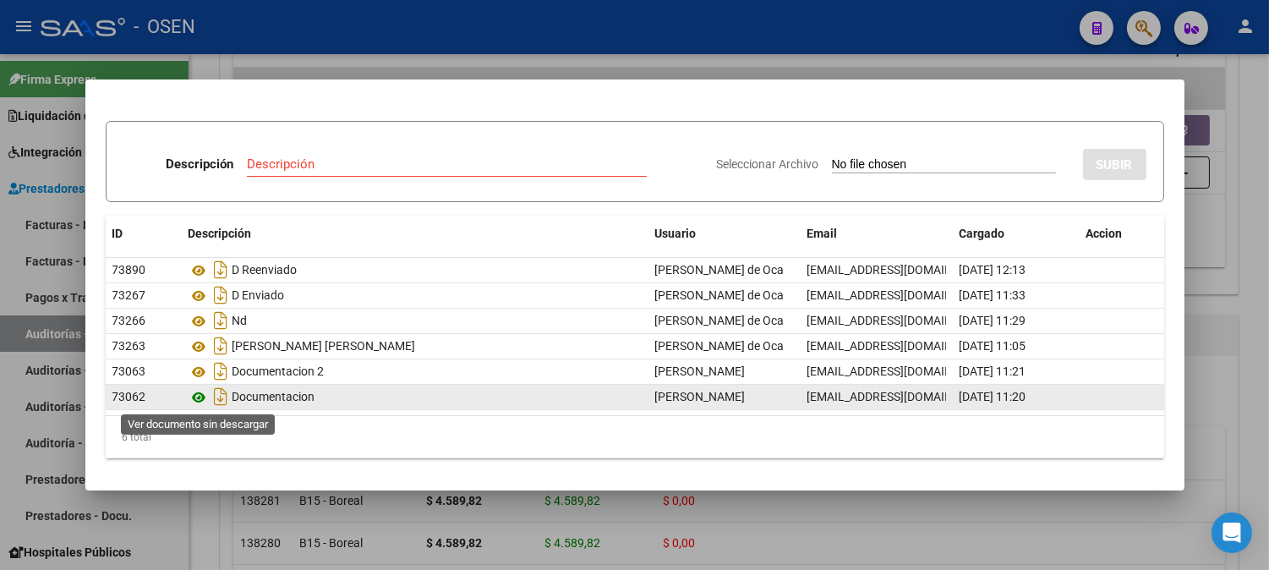
click at [194, 397] on icon at bounding box center [200, 397] width 22 height 20
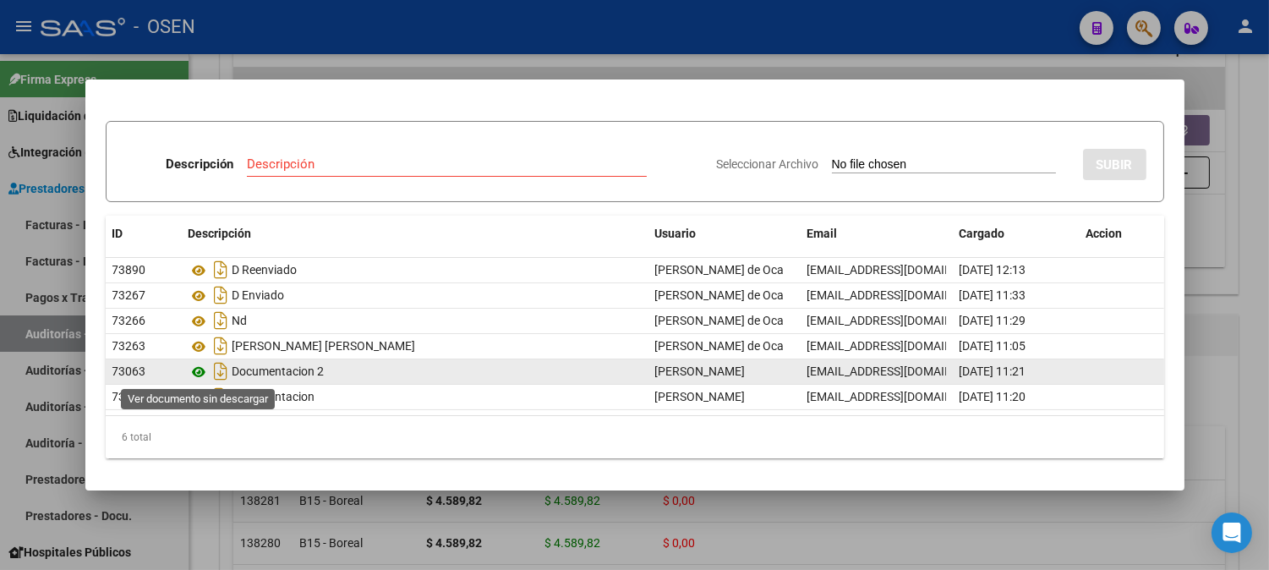
click at [200, 375] on icon at bounding box center [200, 372] width 22 height 20
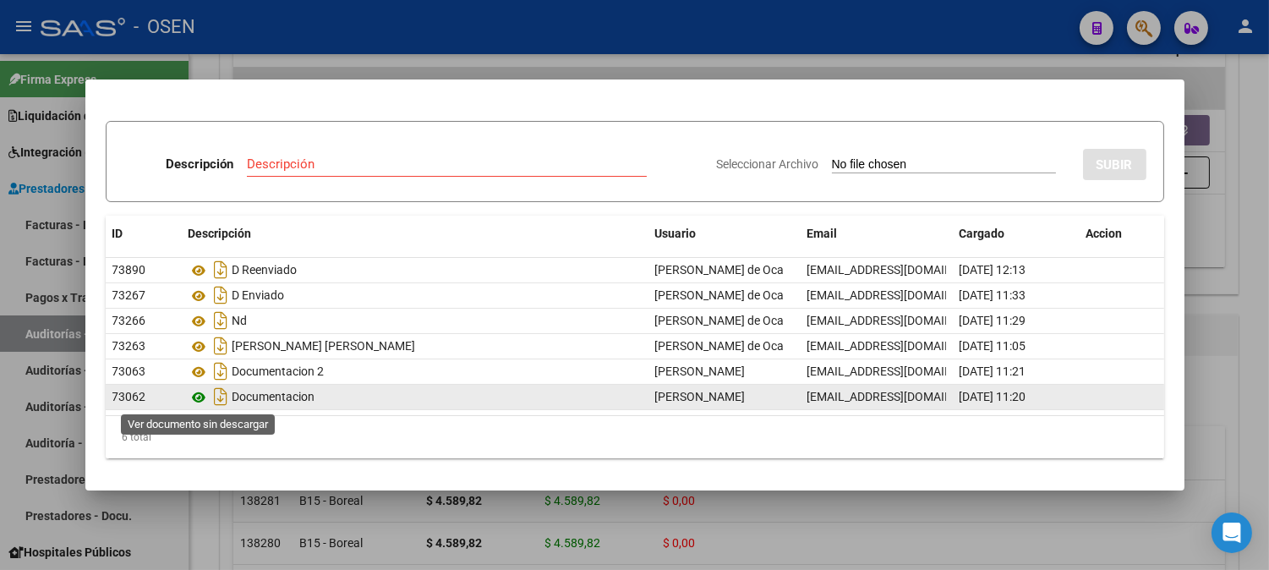
click at [203, 389] on icon at bounding box center [200, 397] width 22 height 20
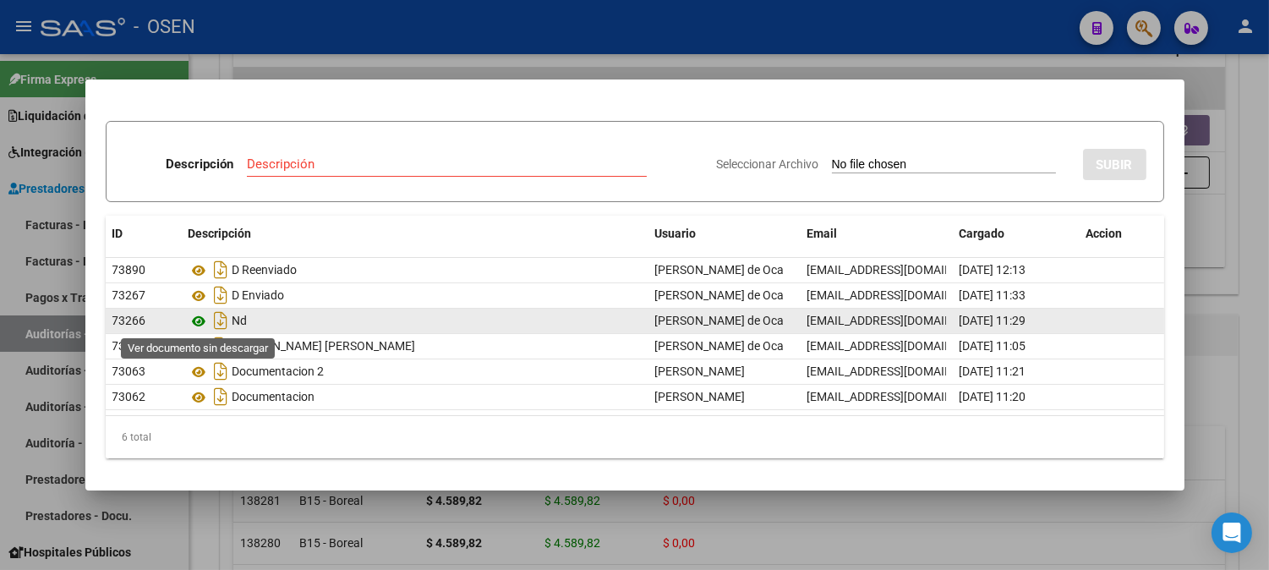
click at [200, 323] on icon at bounding box center [200, 321] width 22 height 20
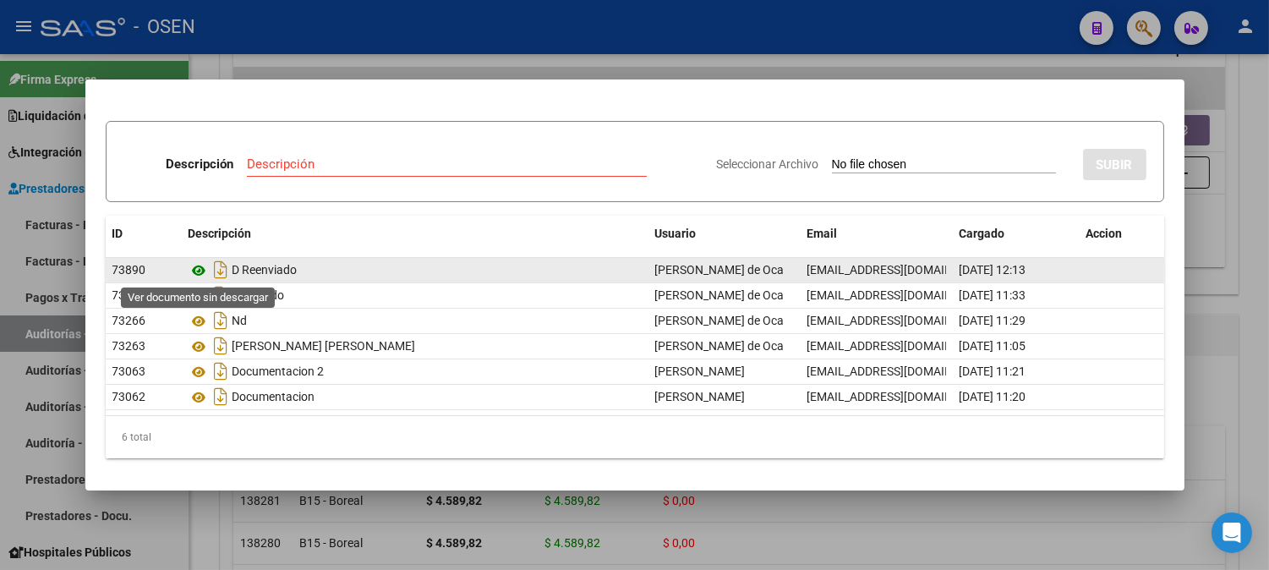
click at [200, 274] on icon at bounding box center [200, 270] width 22 height 20
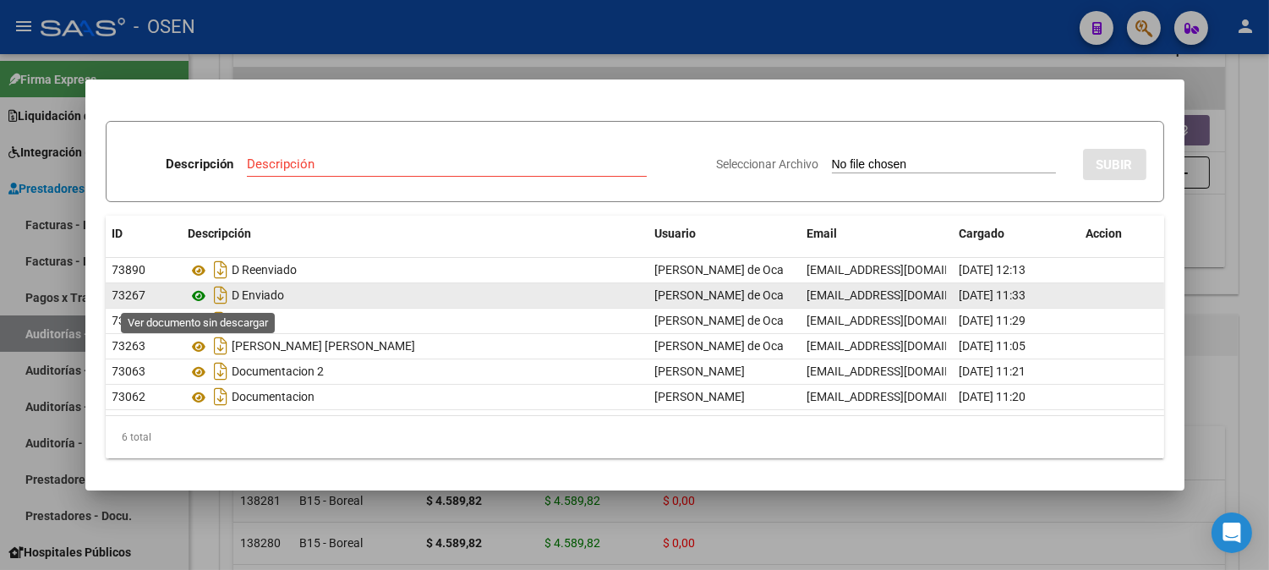
click at [204, 294] on icon at bounding box center [200, 296] width 22 height 20
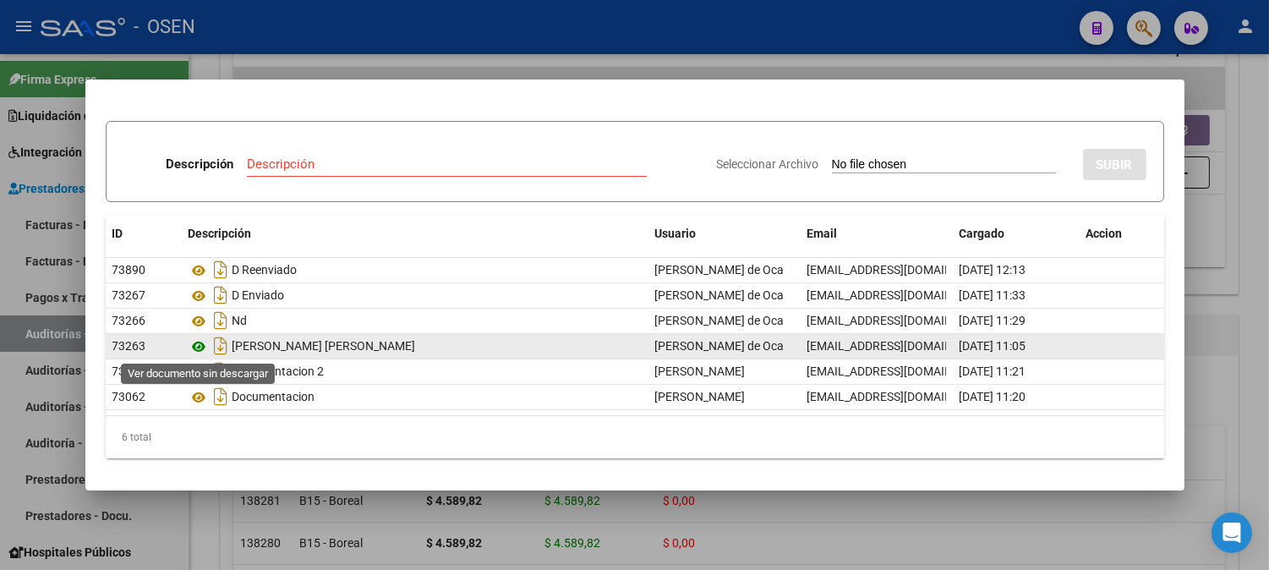
click at [197, 342] on icon at bounding box center [200, 347] width 22 height 20
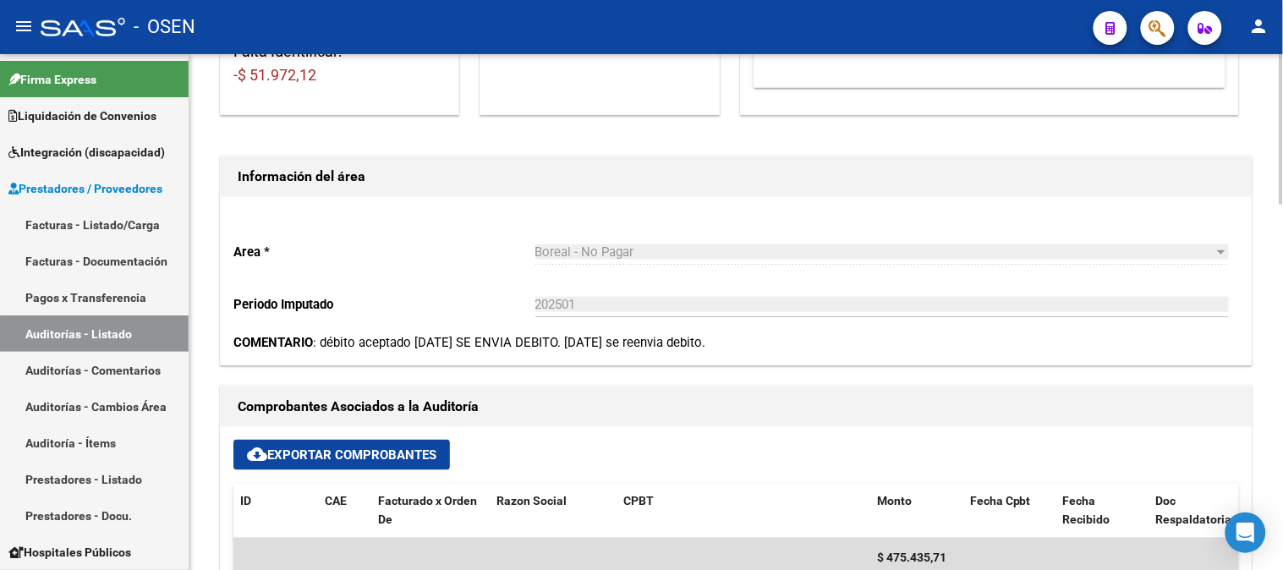
scroll to position [0, 0]
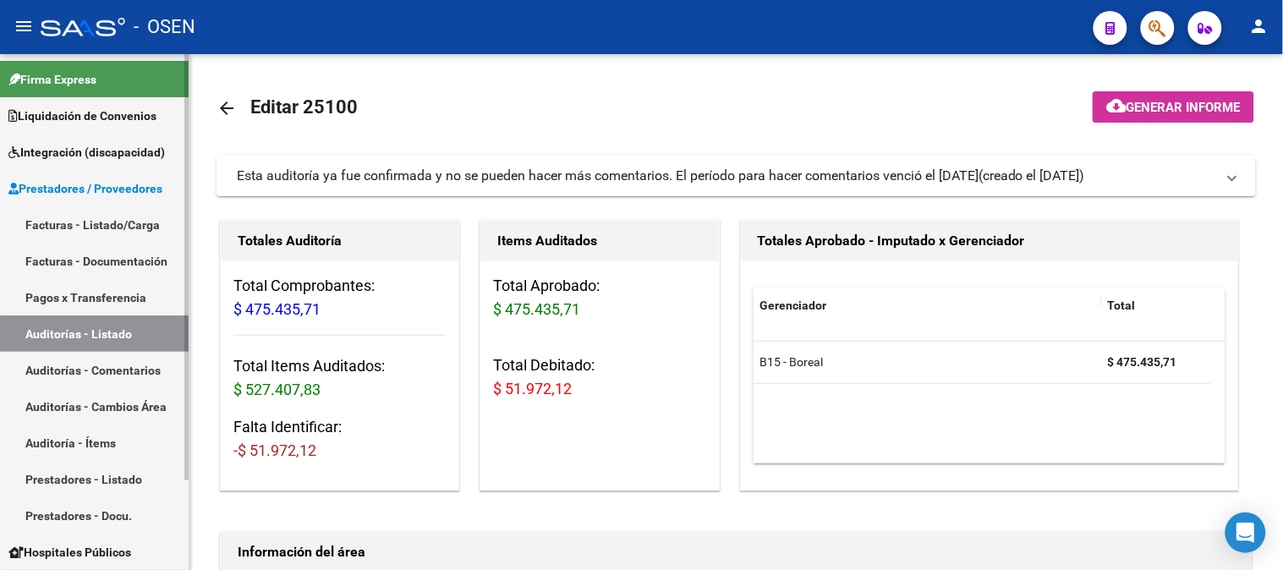
click at [53, 326] on link "Auditorías - Listado" at bounding box center [94, 333] width 189 height 36
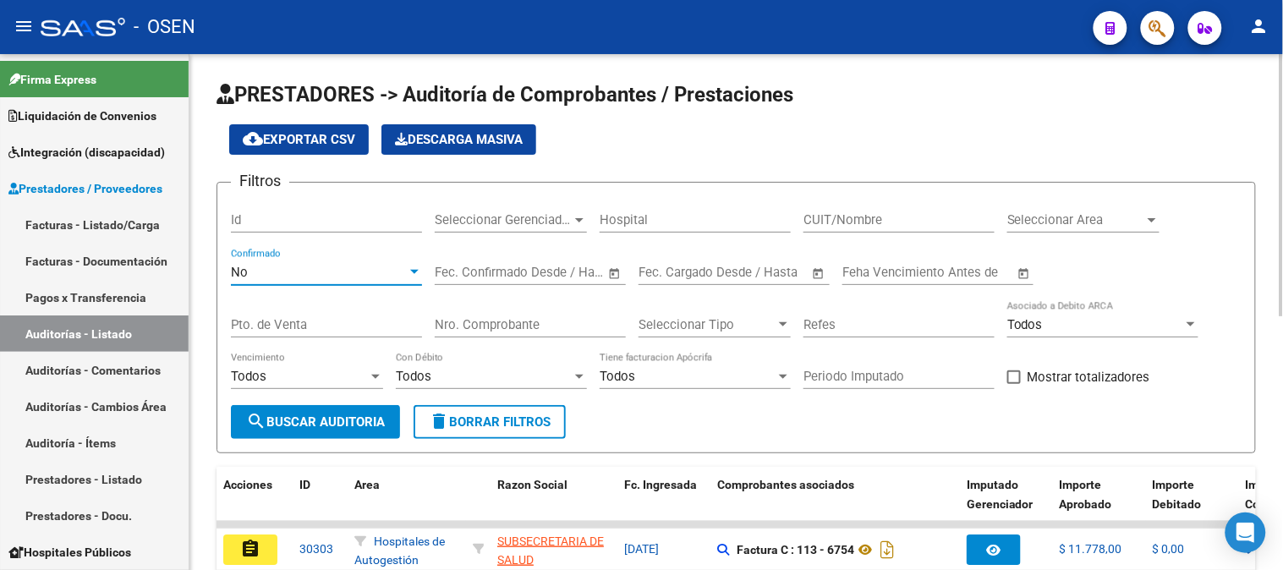
click at [313, 273] on div "No" at bounding box center [319, 272] width 176 height 15
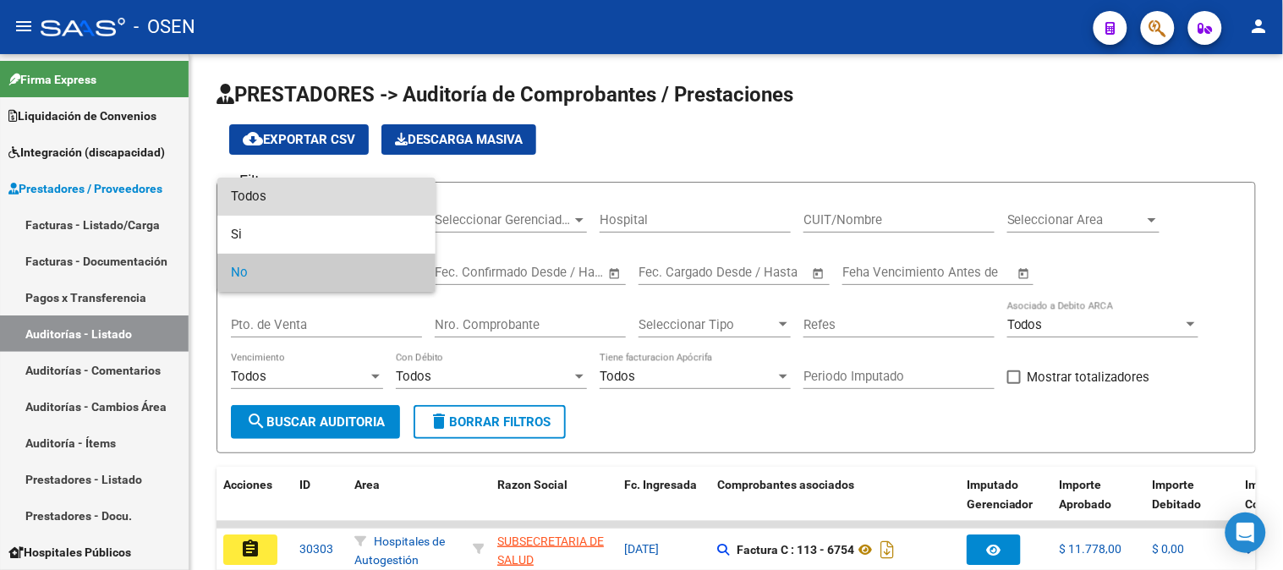
click at [282, 192] on span "Todos" at bounding box center [326, 197] width 191 height 38
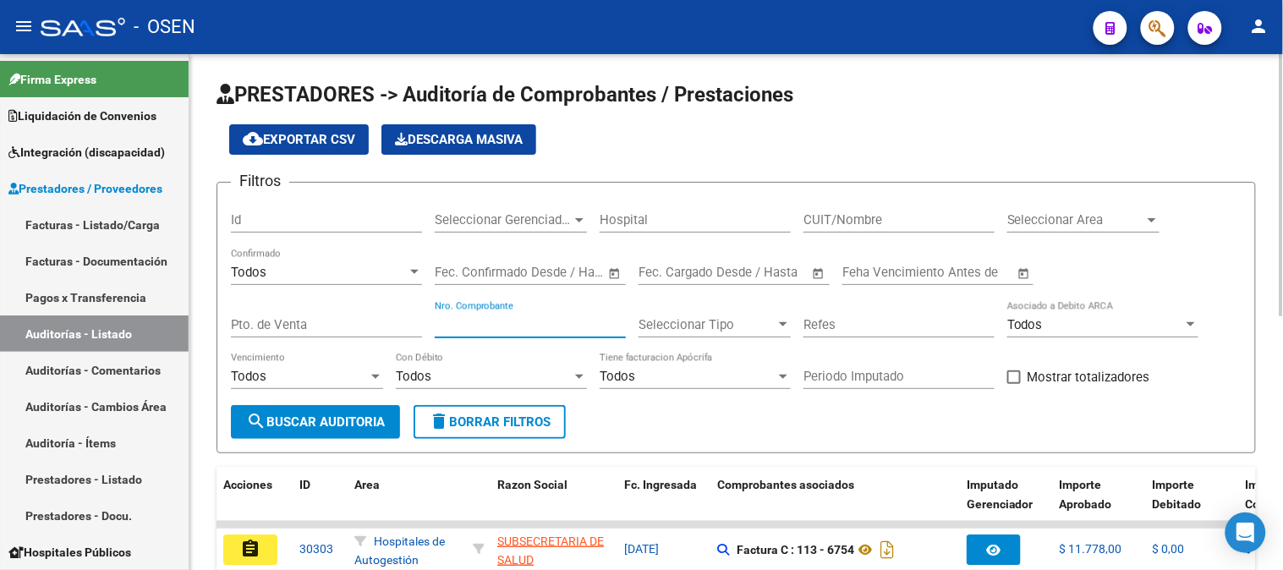
click at [504, 330] on input "Nro. Comprobante" at bounding box center [530, 324] width 191 height 15
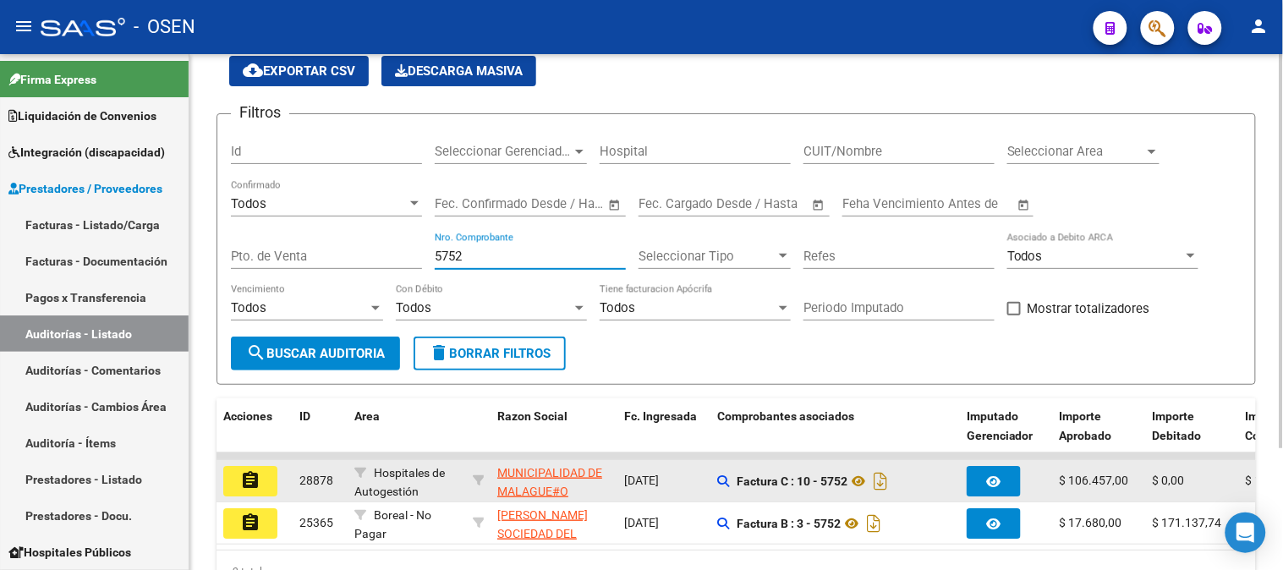
scroll to position [159, 0]
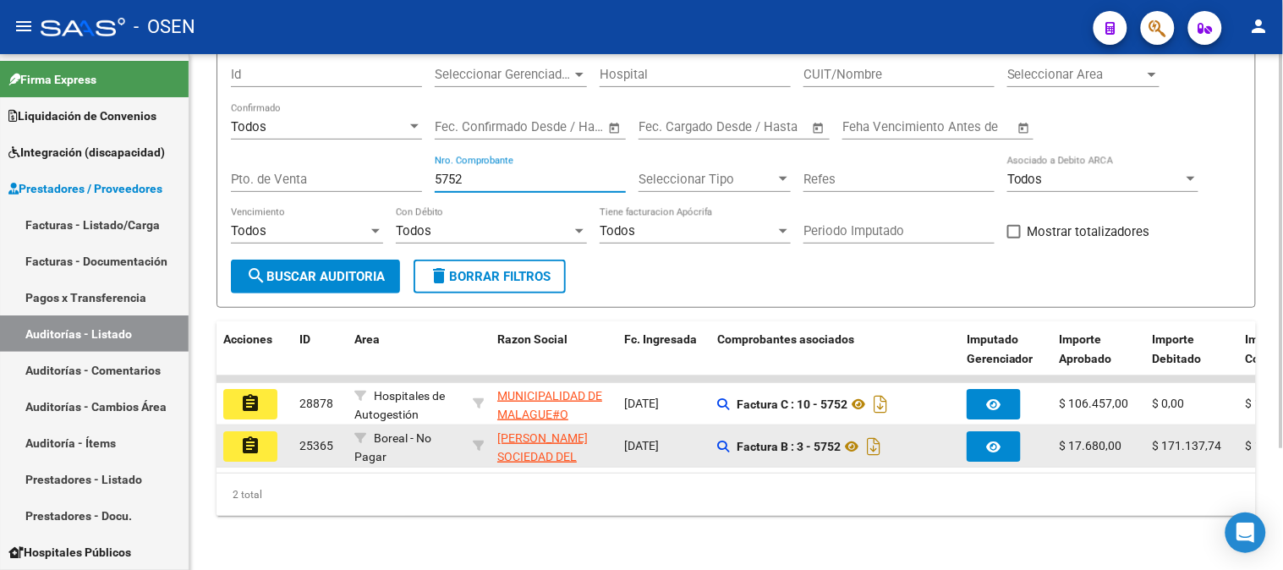
type input "5752"
click at [234, 432] on button "assignment" at bounding box center [250, 446] width 54 height 30
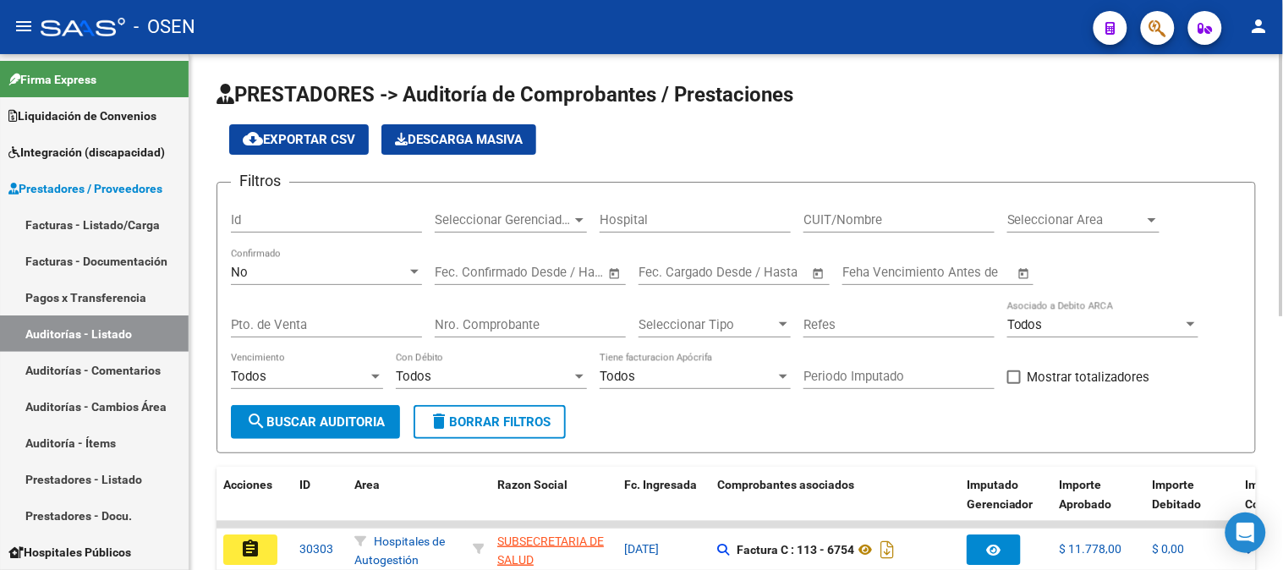
click at [303, 281] on div "No Confirmado" at bounding box center [326, 267] width 191 height 36
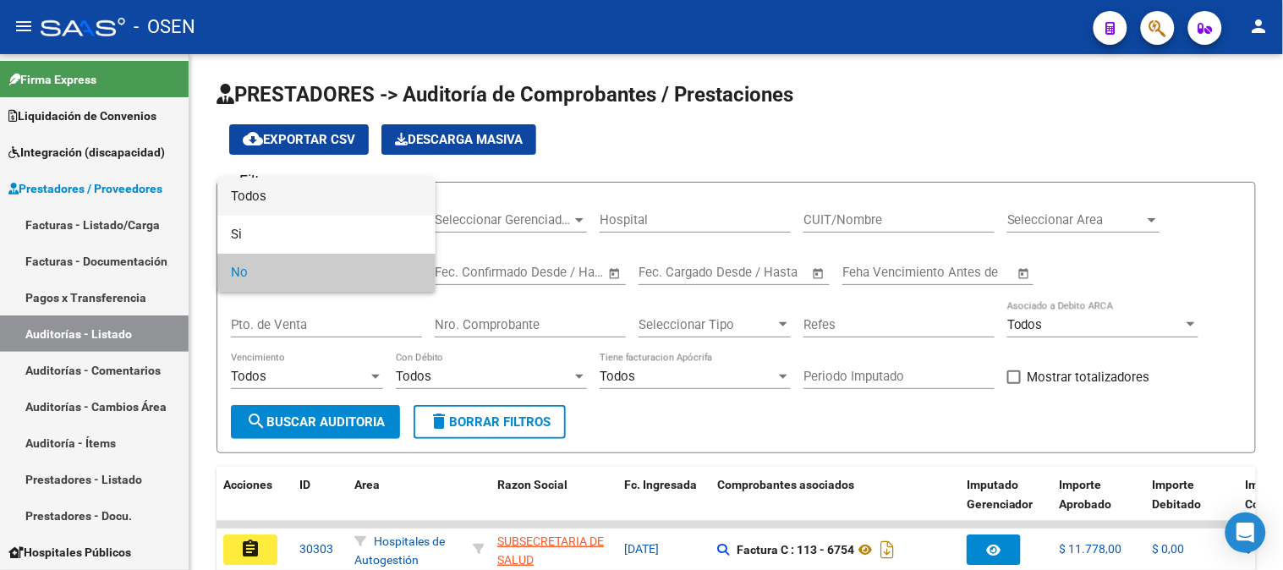
click at [244, 190] on span "Todos" at bounding box center [326, 197] width 191 height 38
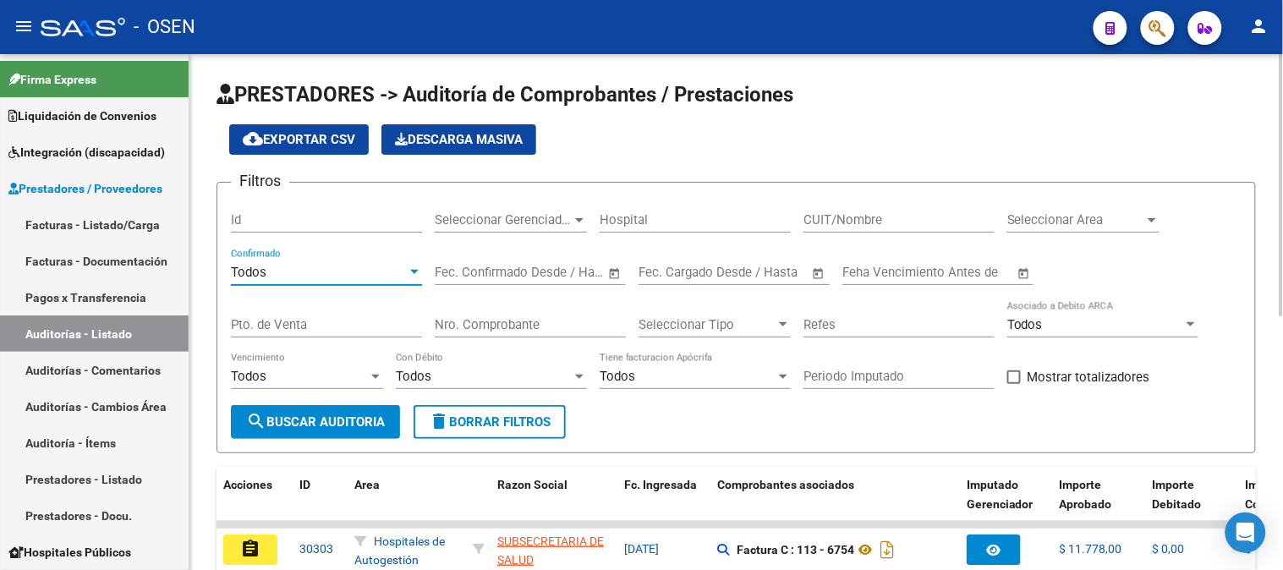
click at [460, 328] on input "Nro. Comprobante" at bounding box center [530, 324] width 191 height 15
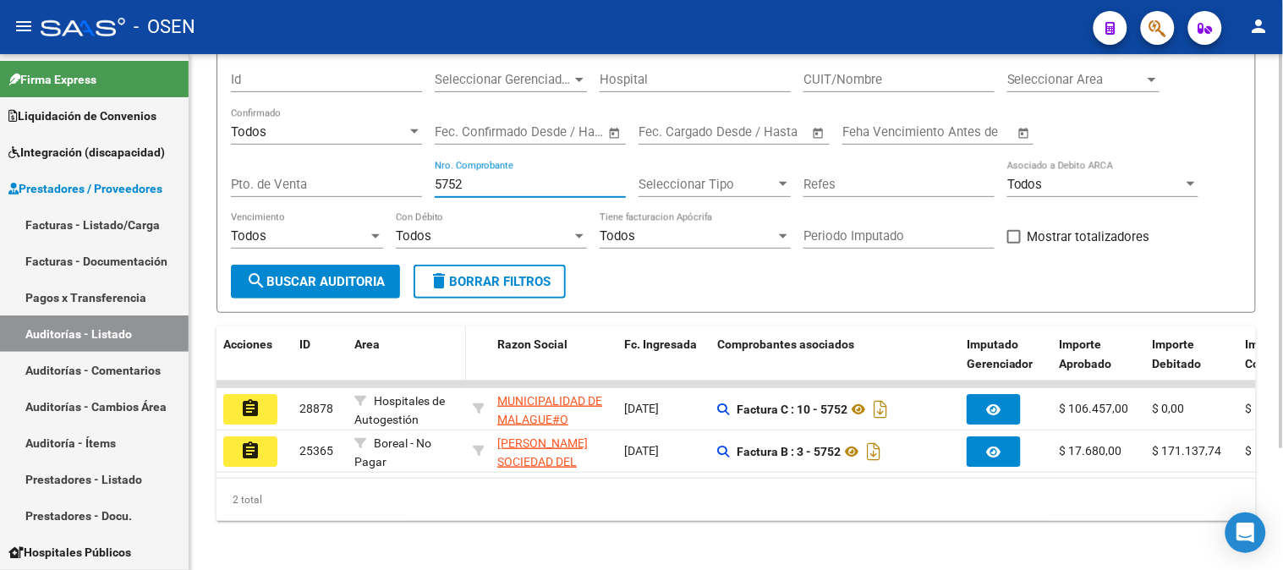
scroll to position [159, 0]
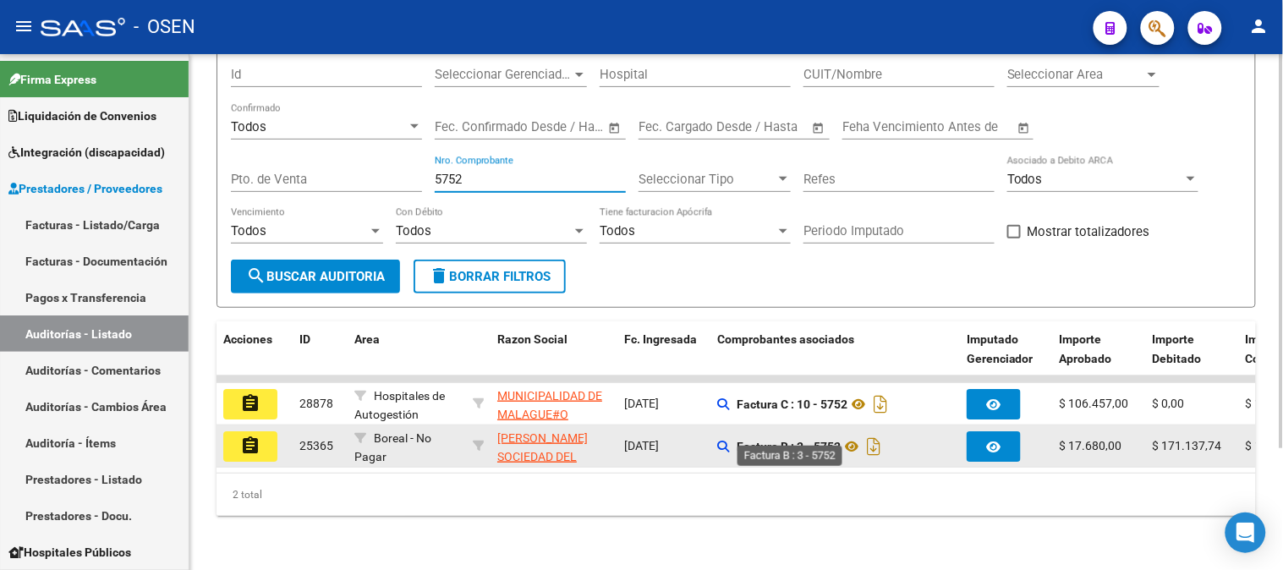
type input "5752"
click at [791, 440] on strong "Factura B : 3 - 5752" at bounding box center [788, 447] width 104 height 14
click at [249, 435] on mat-icon "assignment" at bounding box center [250, 445] width 20 height 20
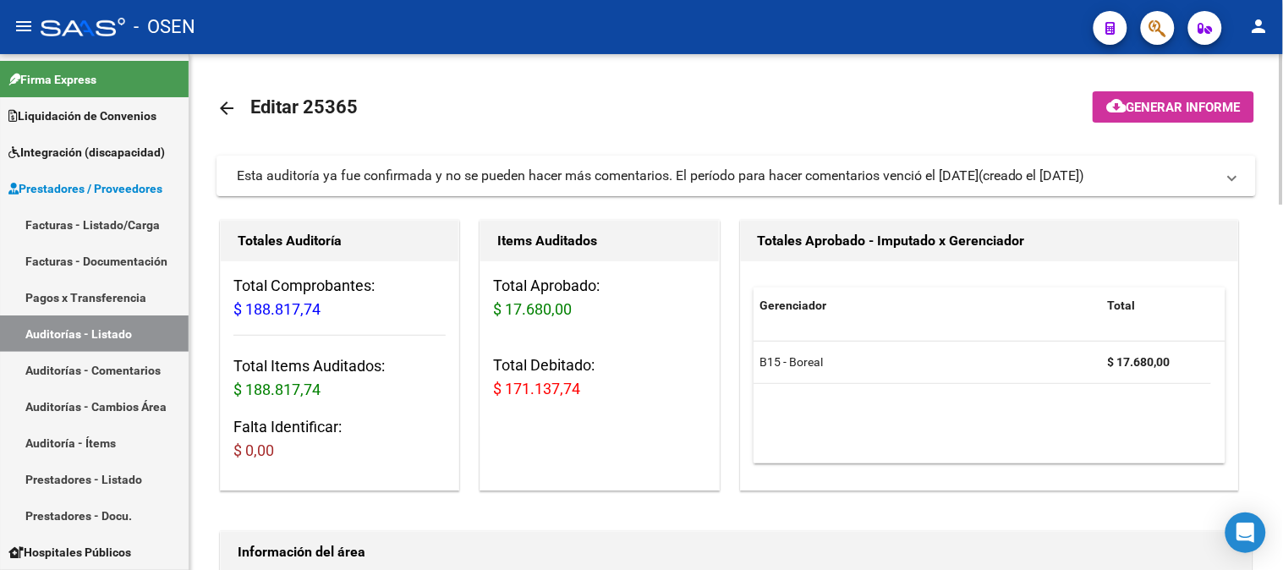
click at [663, 267] on div "Total Aprobado: $ 17.680,00 Total Debitado: $ 171.137,74" at bounding box center [599, 344] width 238 height 166
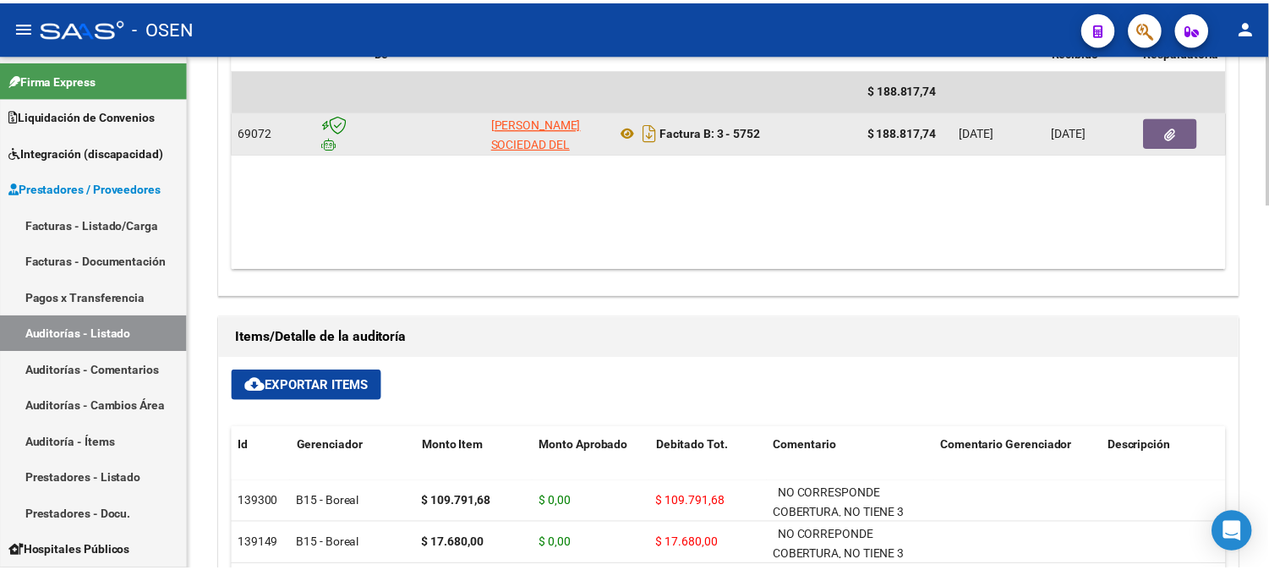
scroll to position [657, 0]
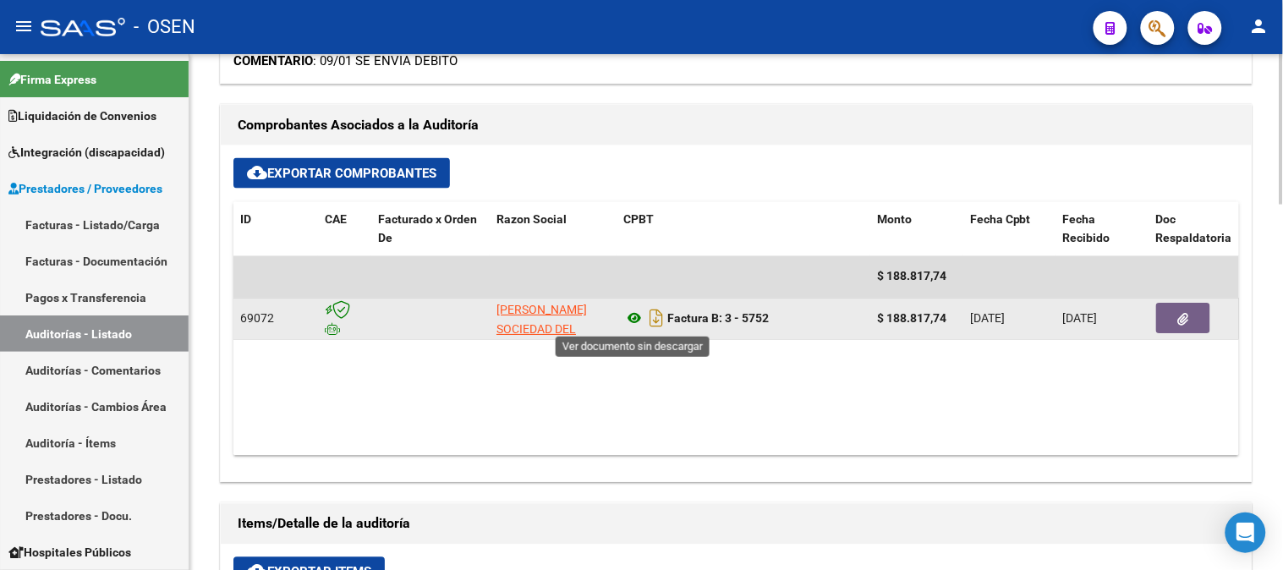
click at [635, 317] on icon at bounding box center [634, 319] width 22 height 20
click at [1187, 318] on icon "button" at bounding box center [1183, 320] width 11 height 13
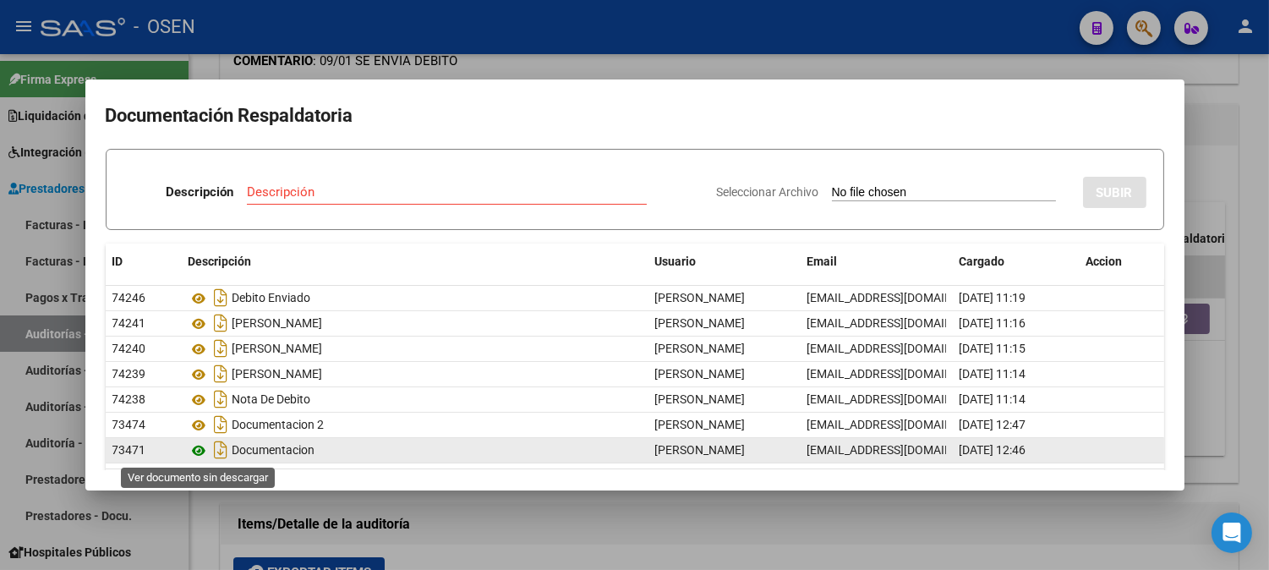
click at [192, 451] on icon at bounding box center [200, 451] width 22 height 20
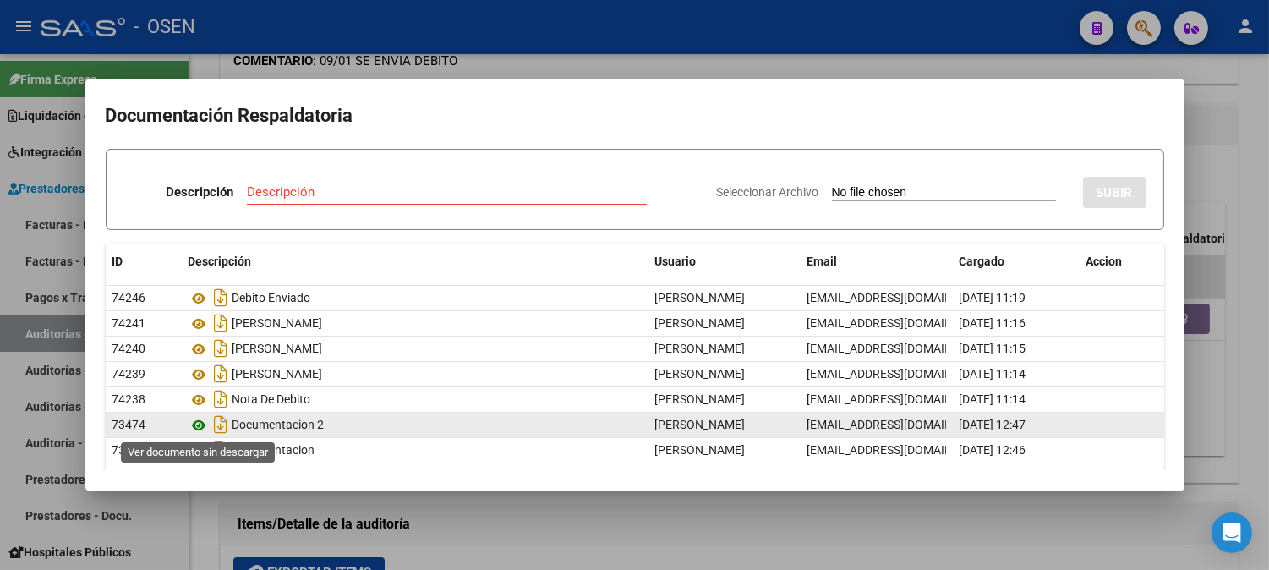
click at [194, 424] on icon at bounding box center [200, 425] width 22 height 20
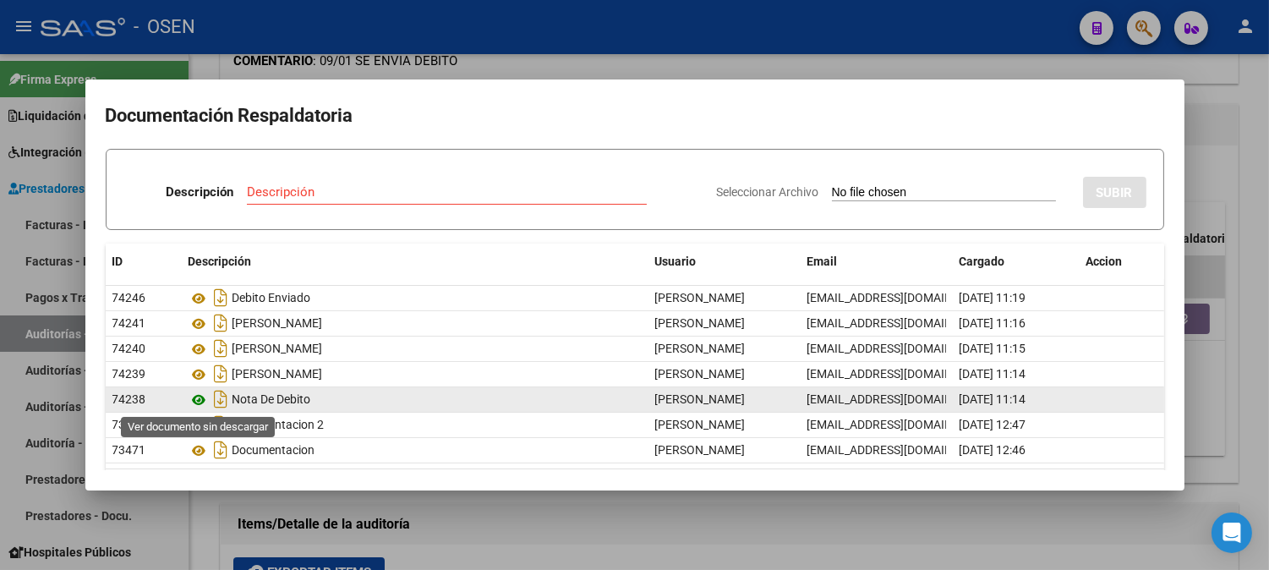
click at [196, 398] on icon at bounding box center [200, 400] width 22 height 20
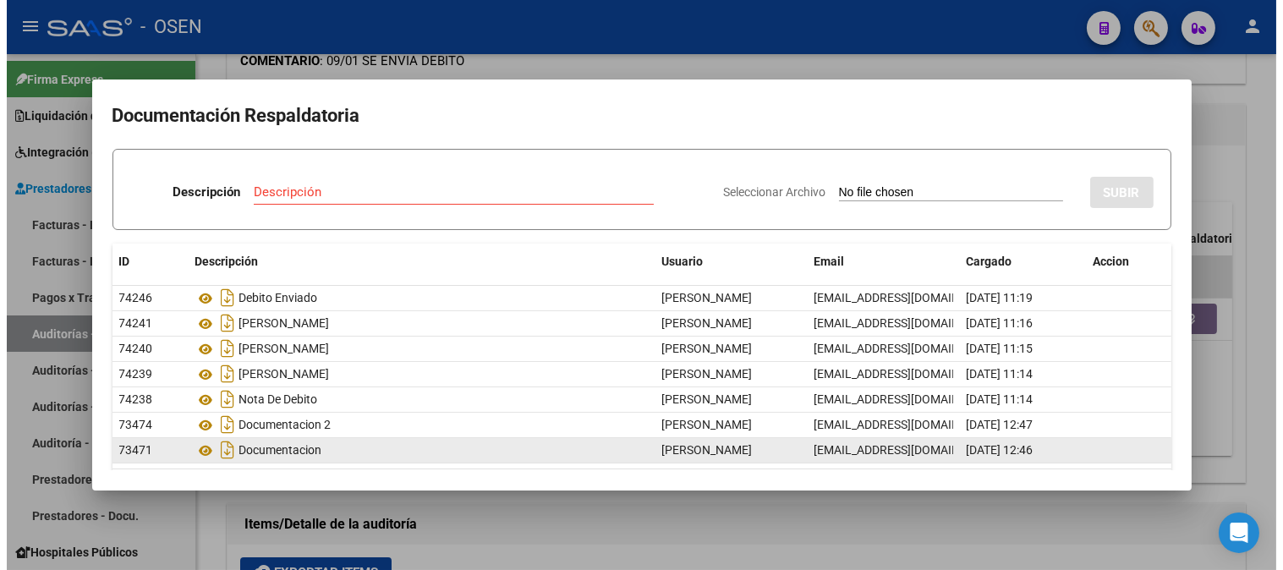
scroll to position [53, 0]
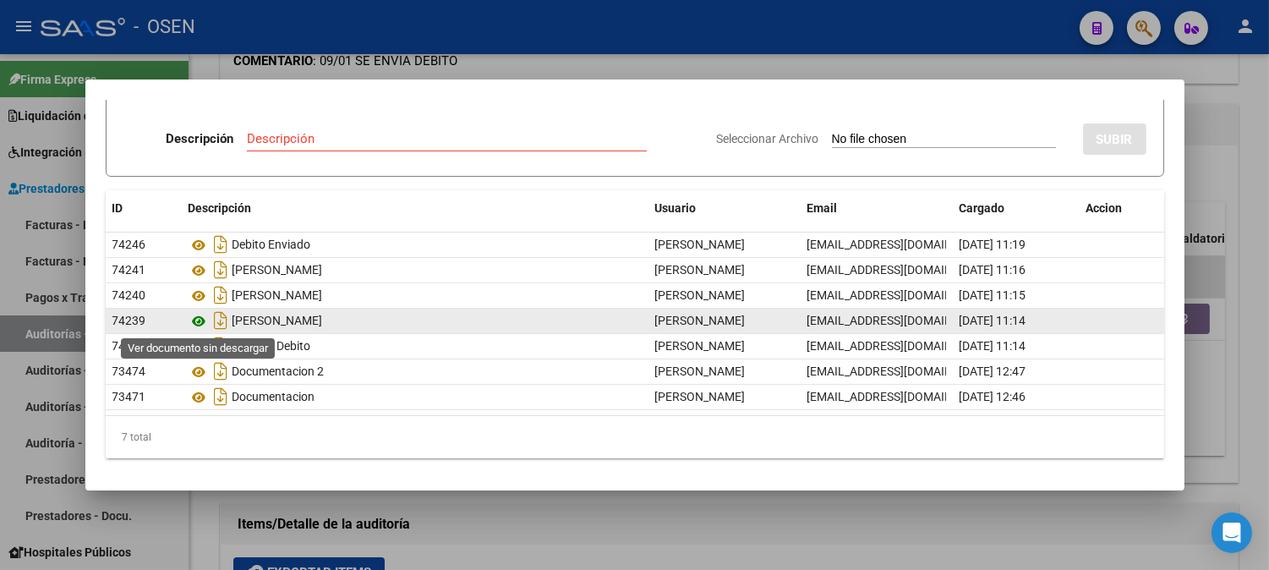
click at [197, 320] on icon at bounding box center [200, 321] width 22 height 20
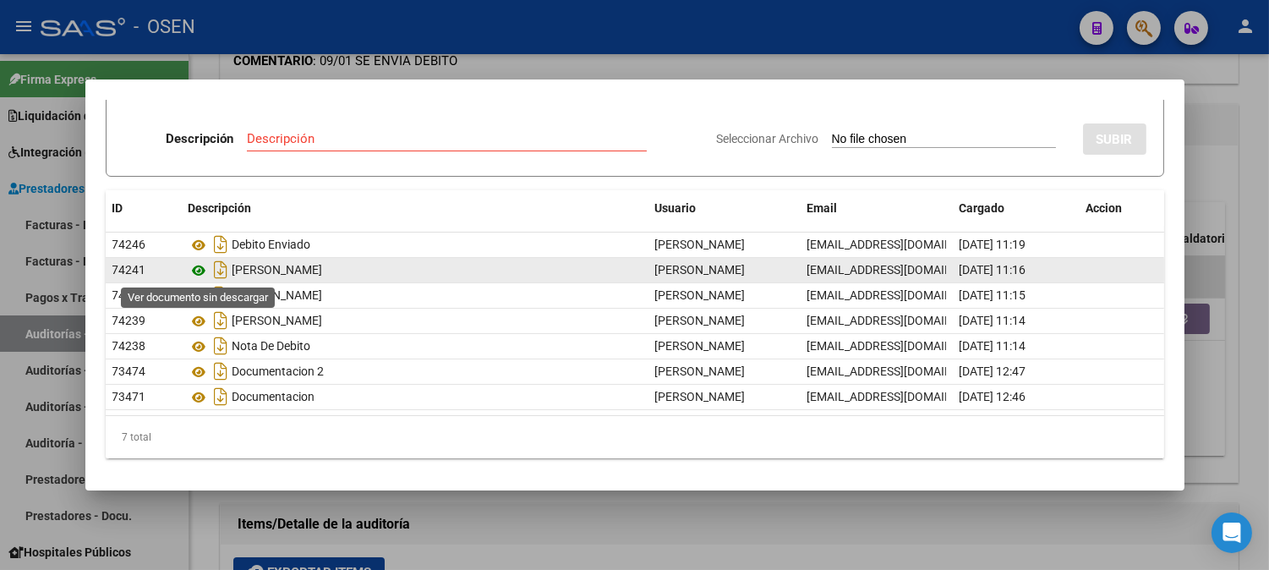
click at [194, 264] on icon at bounding box center [200, 270] width 22 height 20
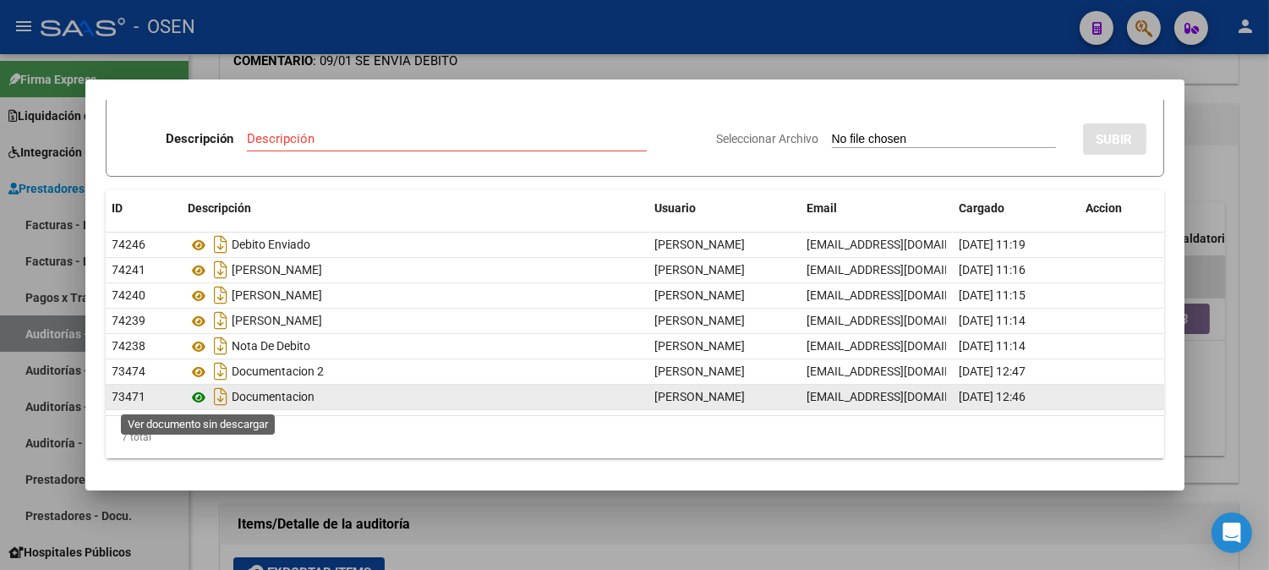
click at [194, 395] on icon at bounding box center [200, 397] width 22 height 20
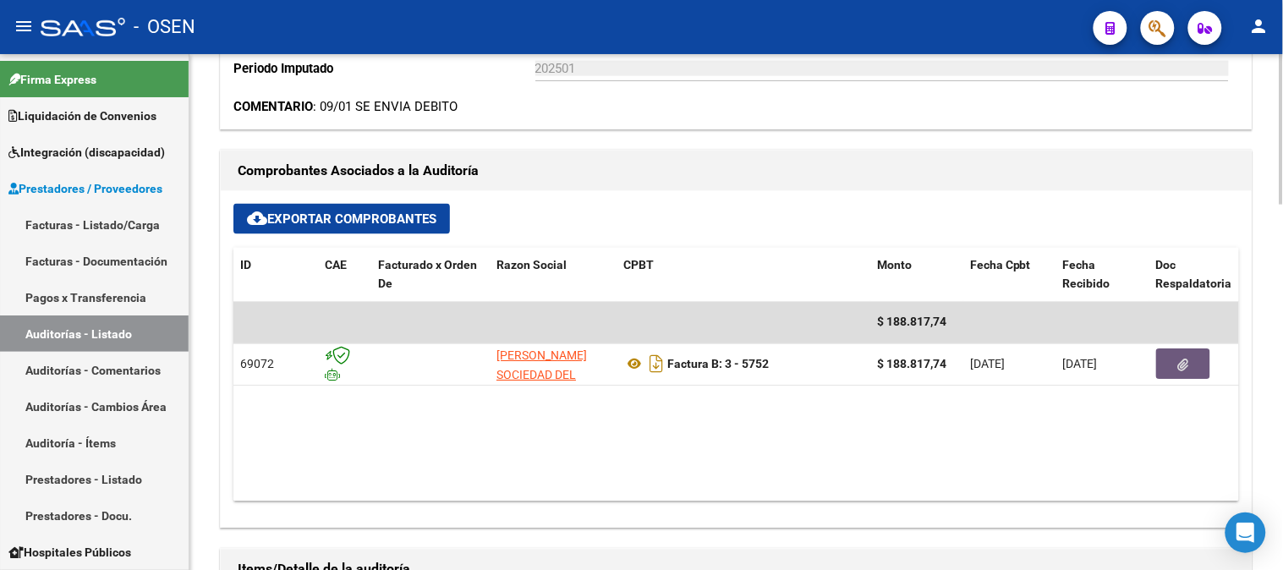
scroll to position [751, 0]
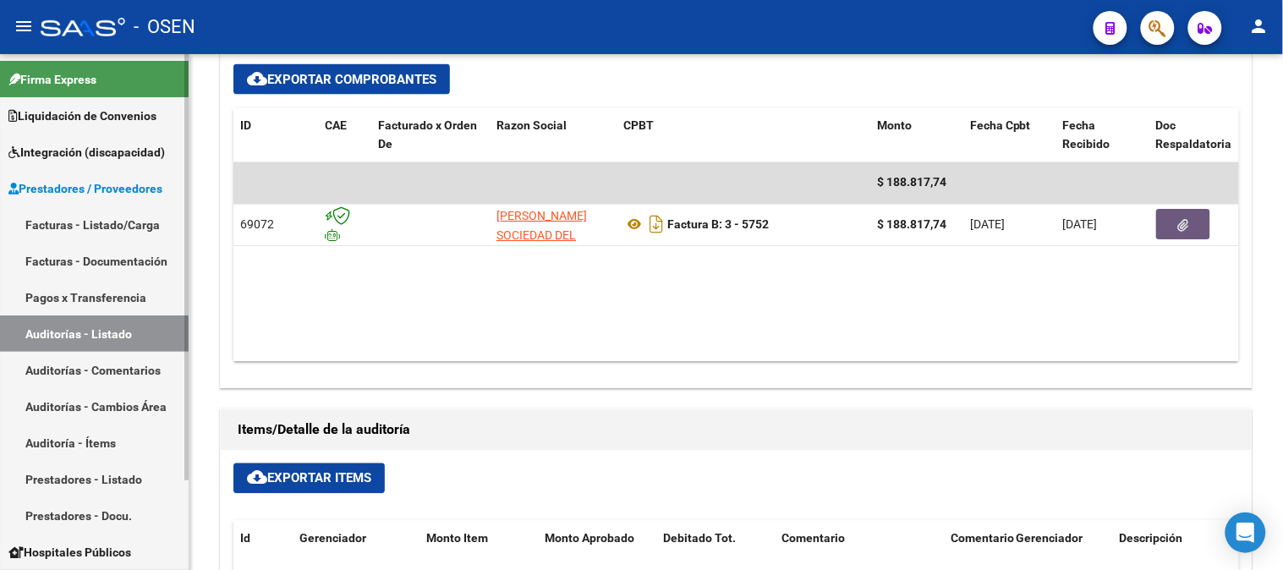
click at [90, 319] on link "Auditorías - Listado" at bounding box center [94, 333] width 189 height 36
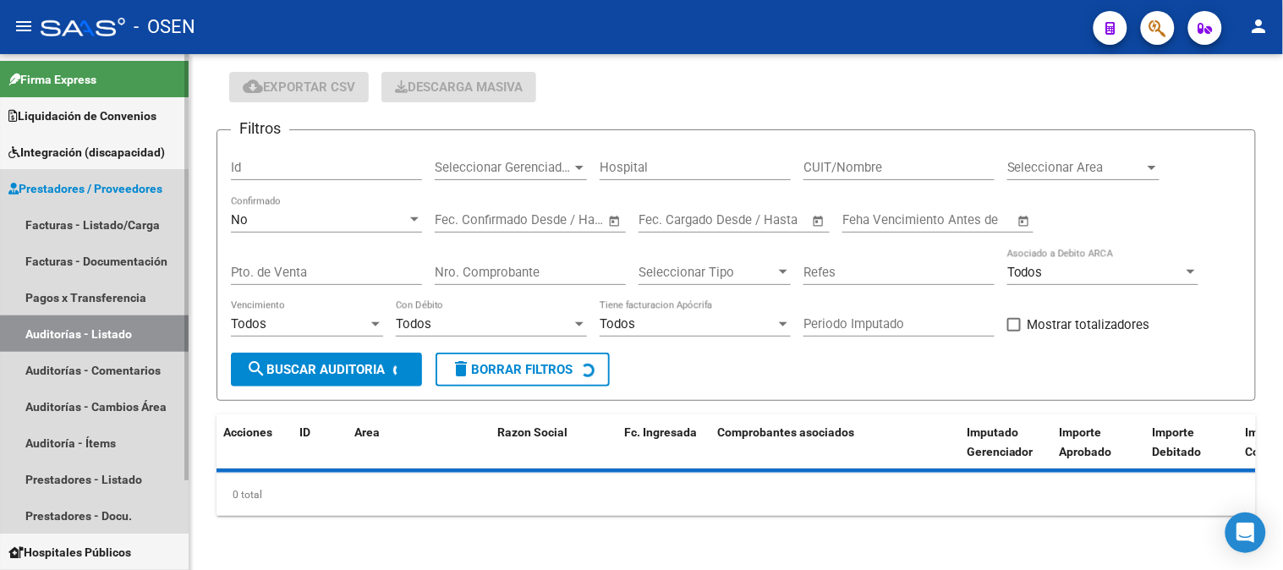
scroll to position [52, 0]
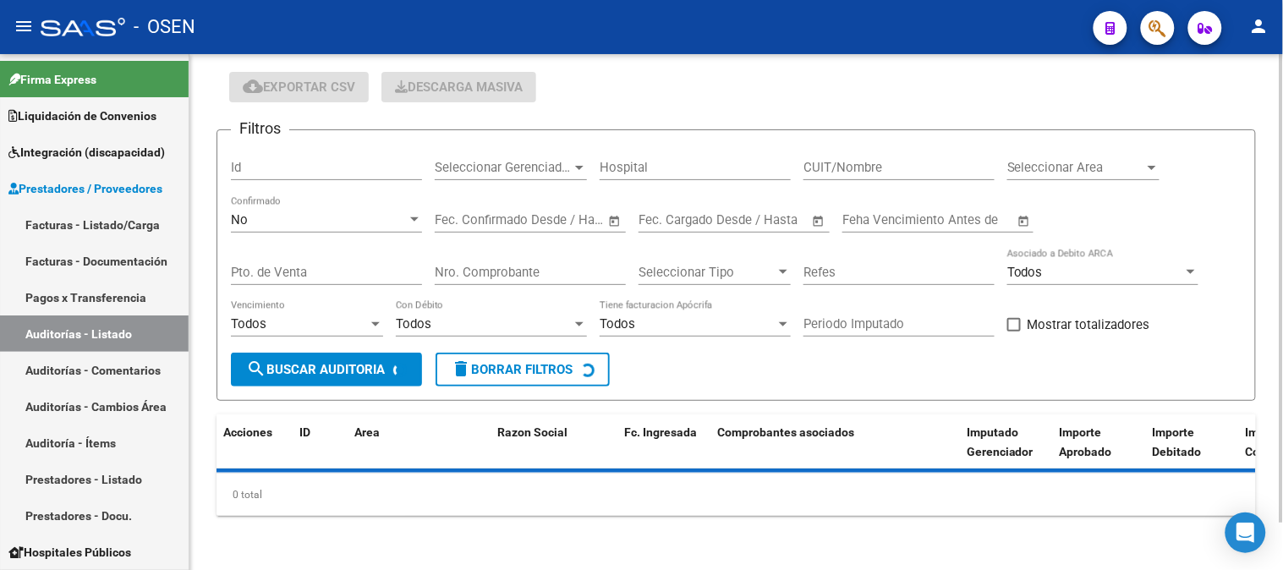
click at [285, 223] on div "No" at bounding box center [319, 219] width 176 height 15
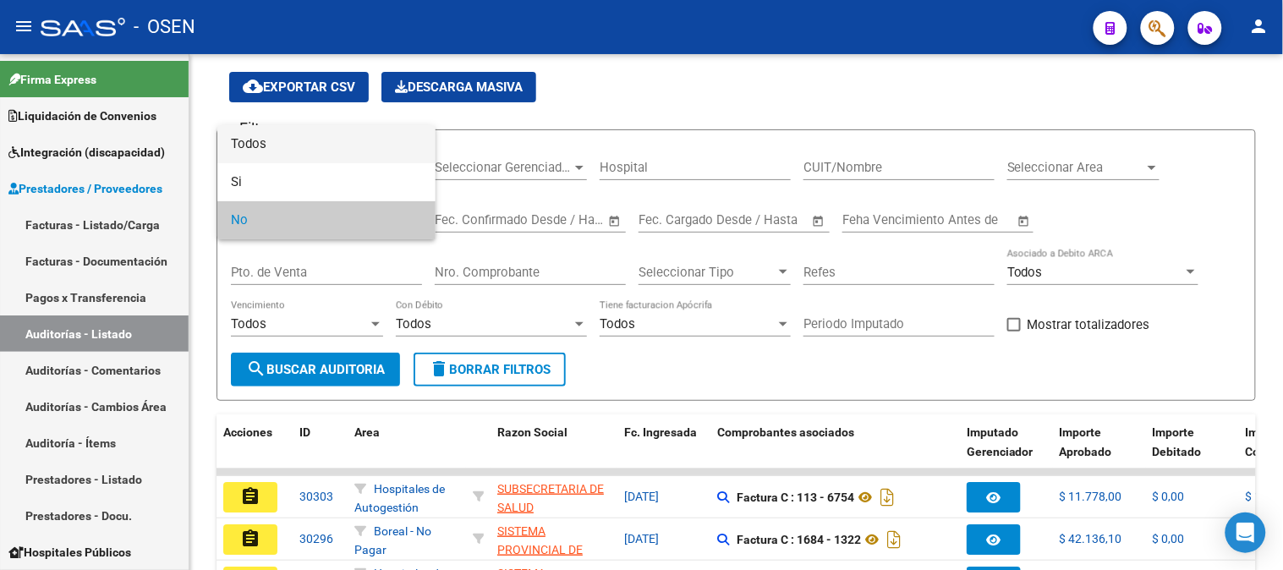
click at [266, 156] on span "Todos" at bounding box center [326, 144] width 191 height 38
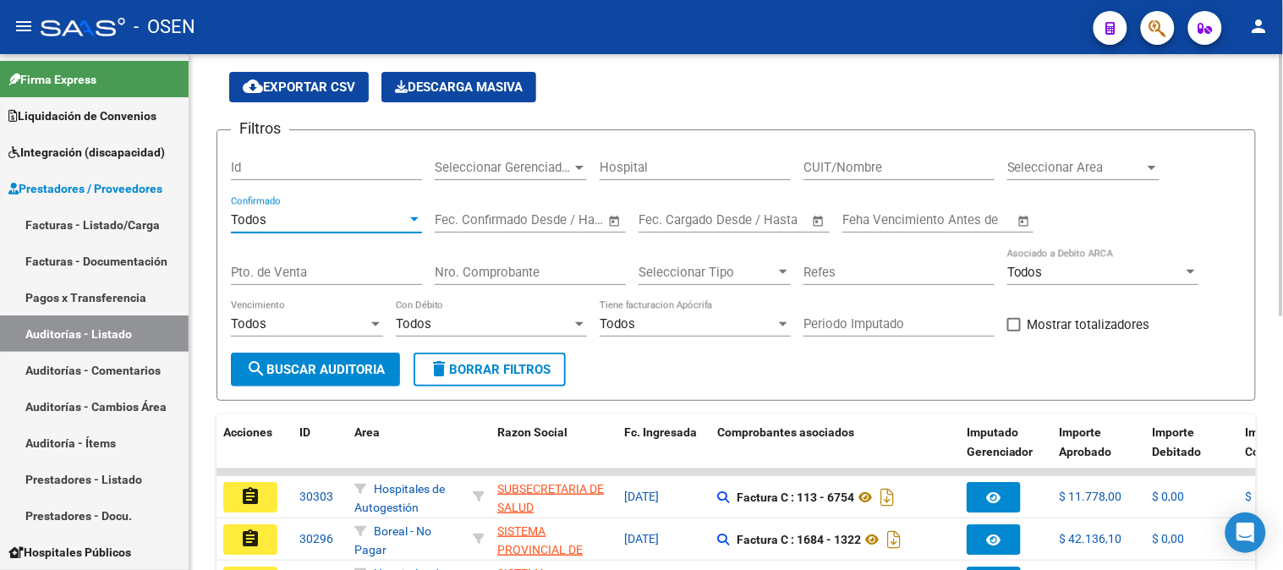
click at [556, 269] on input "Nro. Comprobante" at bounding box center [530, 272] width 191 height 15
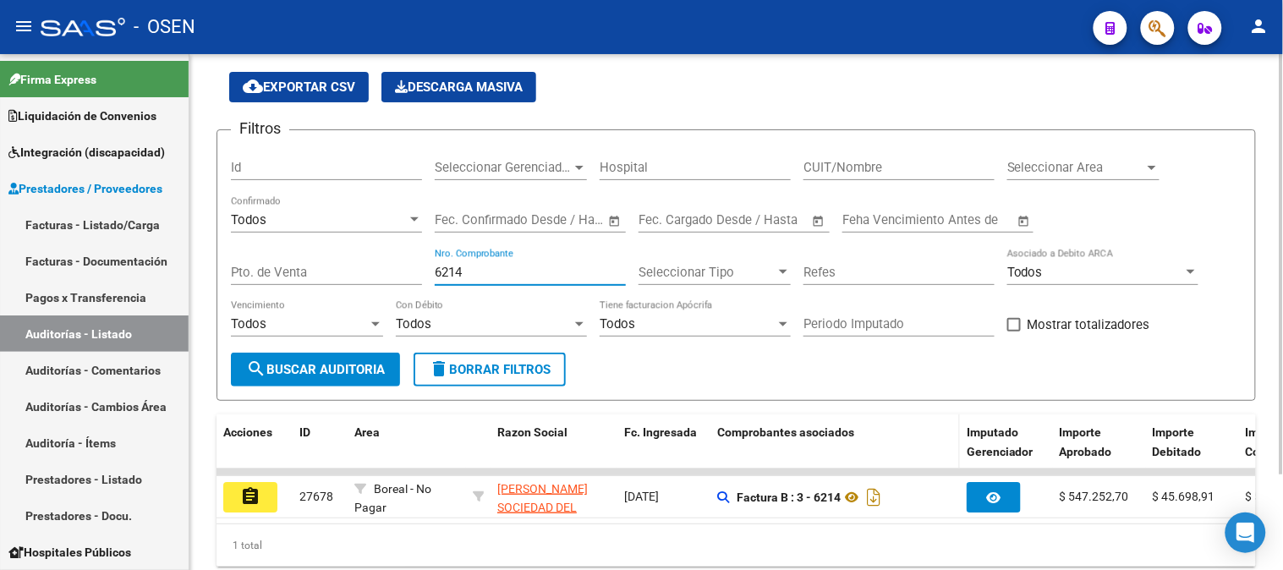
scroll to position [117, 0]
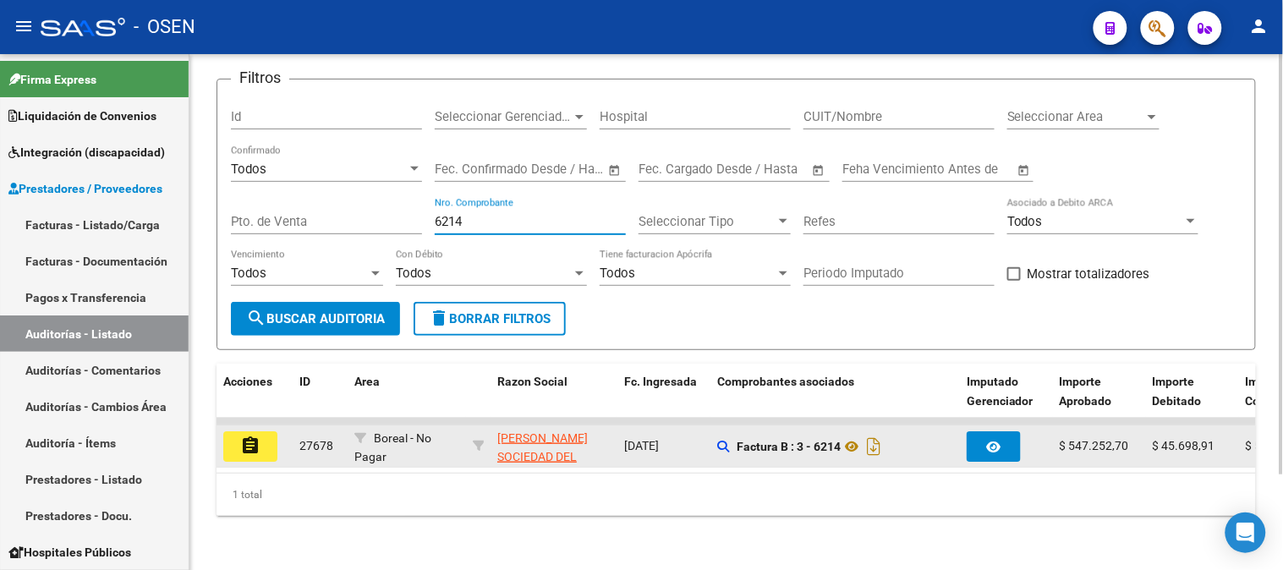
type input "6214"
click at [265, 432] on button "assignment" at bounding box center [250, 446] width 54 height 30
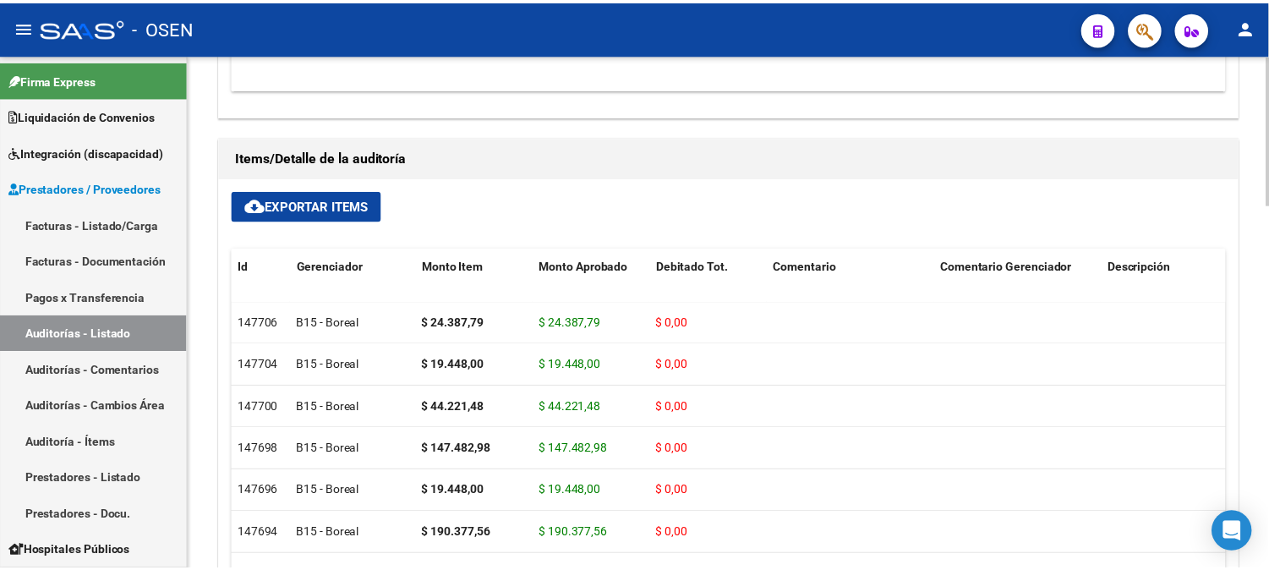
scroll to position [751, 0]
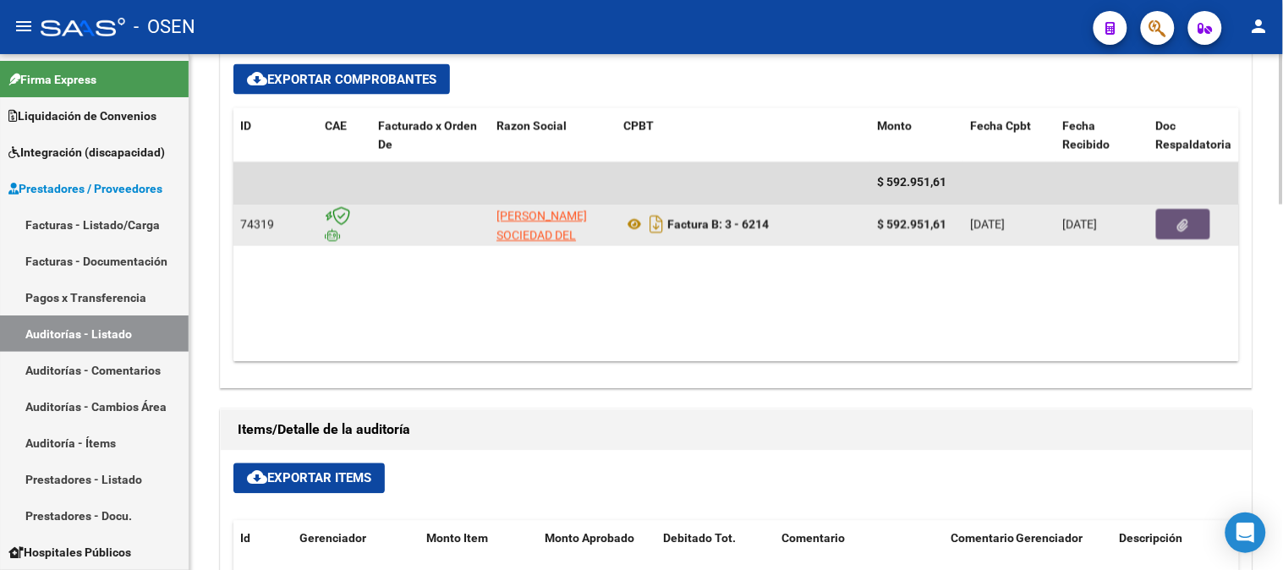
click at [1162, 222] on button "button" at bounding box center [1183, 225] width 54 height 30
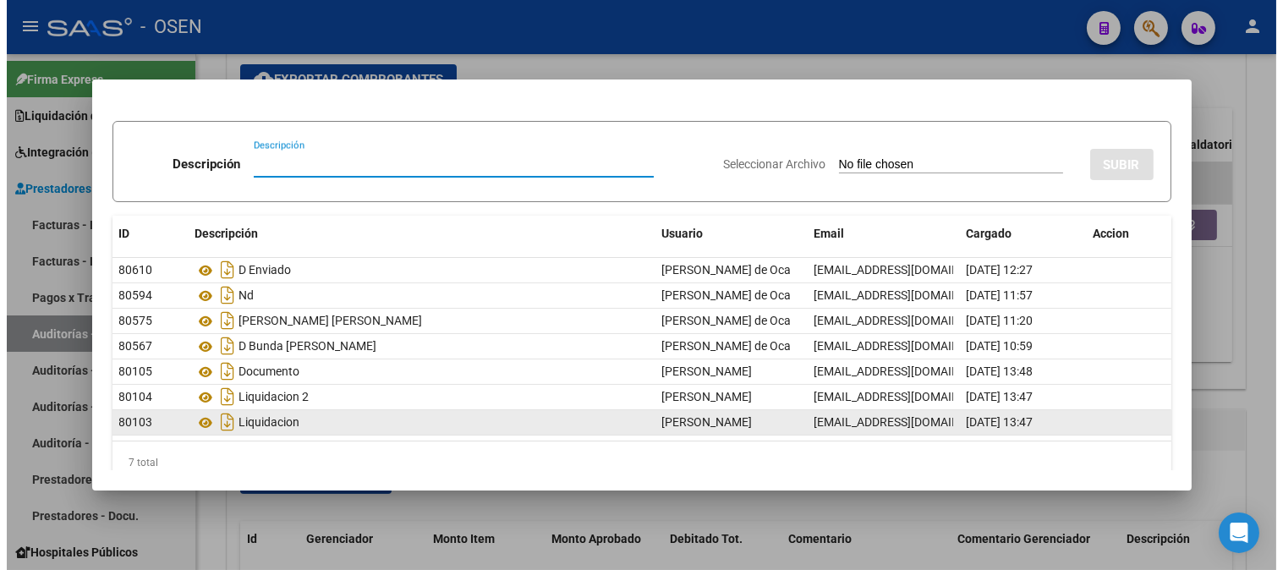
scroll to position [53, 0]
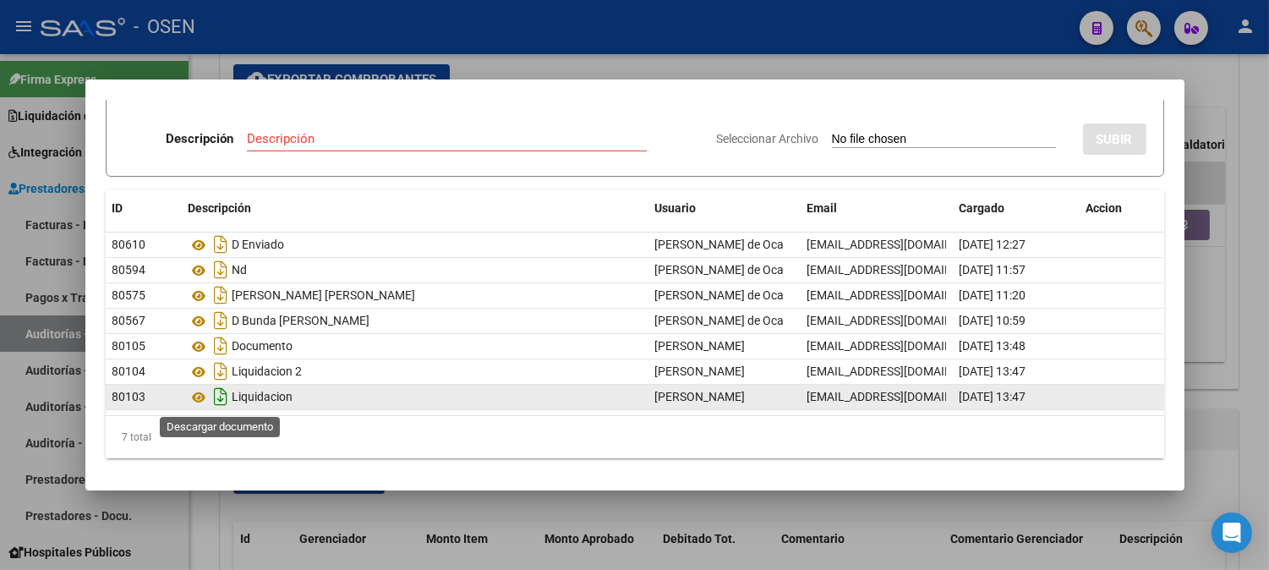
click at [215, 393] on icon "Descargar documento" at bounding box center [222, 396] width 22 height 27
click at [206, 397] on icon at bounding box center [200, 397] width 22 height 20
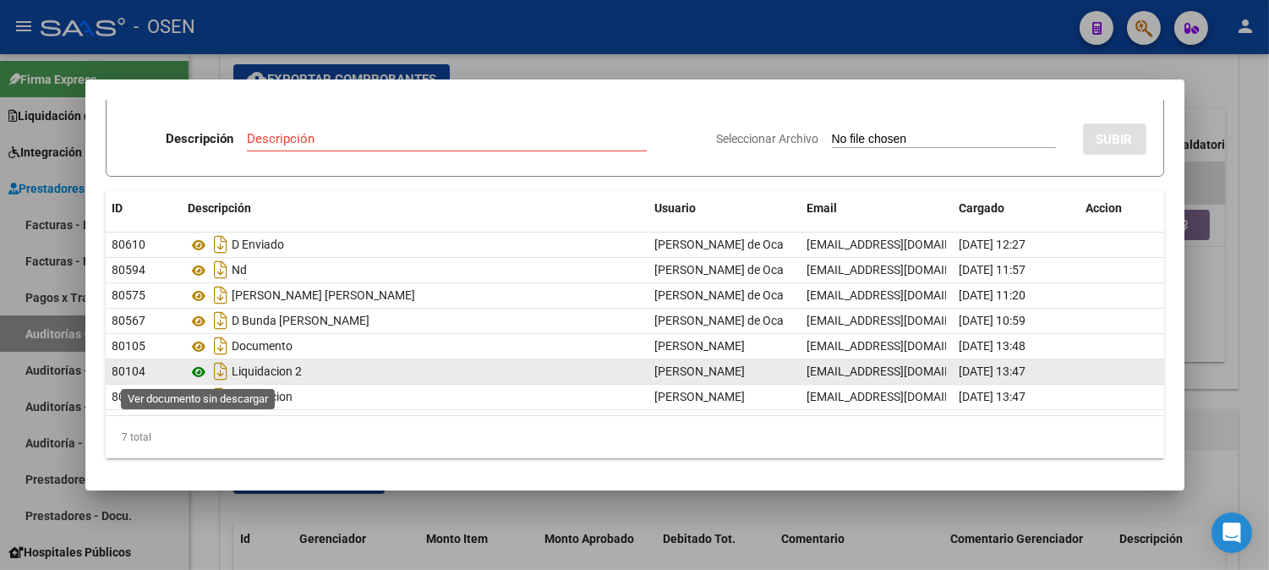
click at [200, 370] on icon at bounding box center [200, 372] width 22 height 20
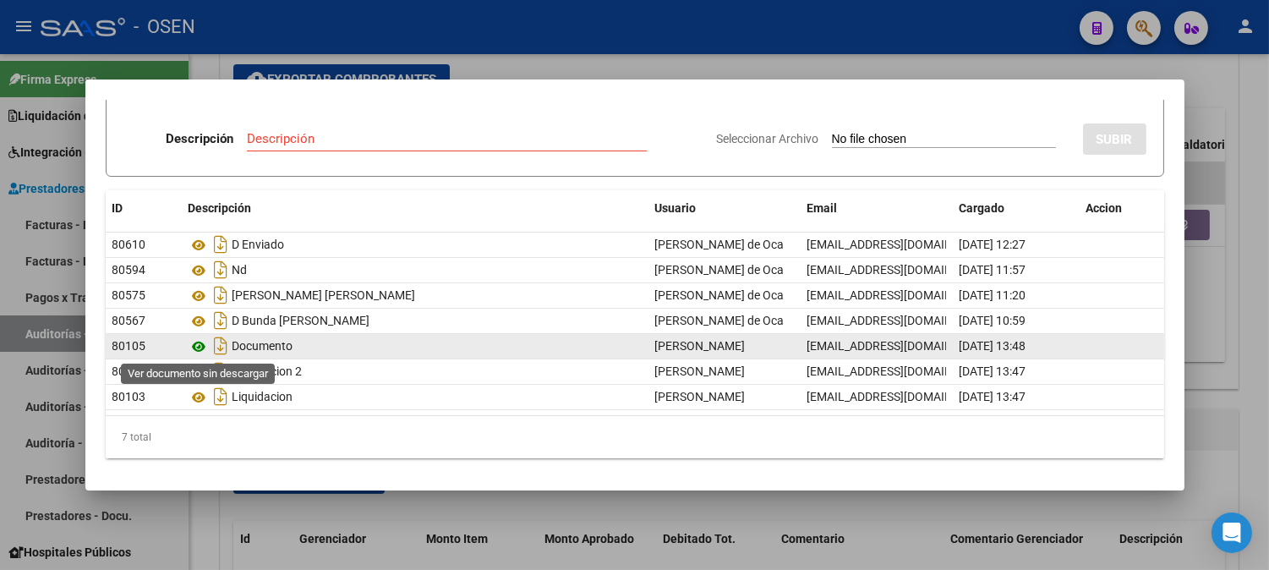
click at [199, 348] on icon at bounding box center [200, 347] width 22 height 20
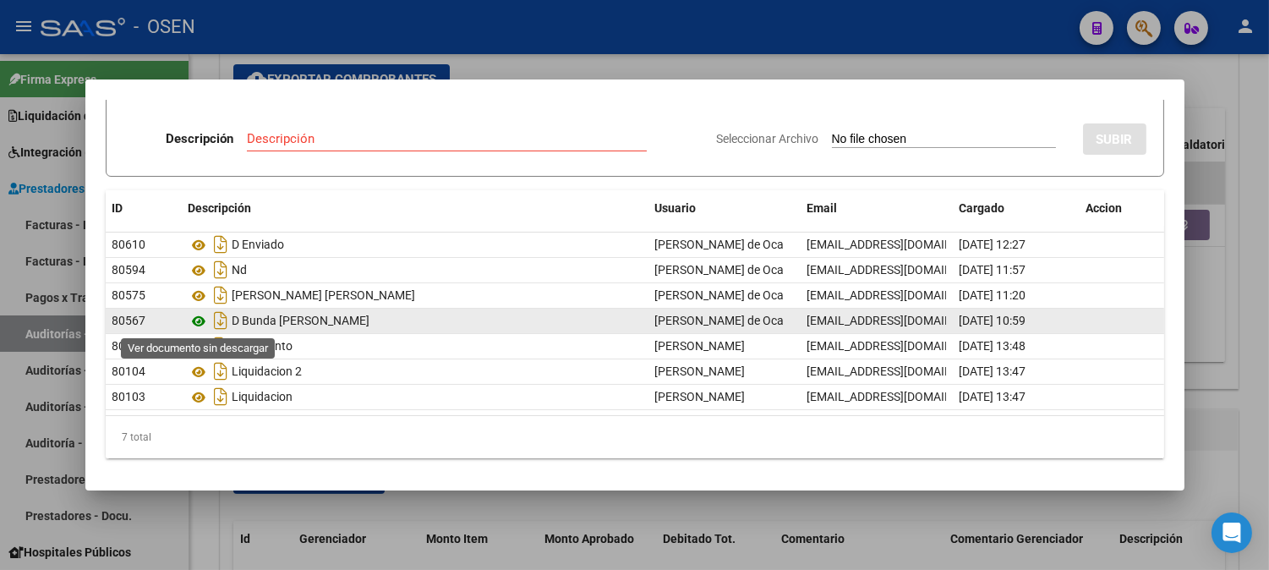
click at [200, 314] on icon at bounding box center [200, 321] width 22 height 20
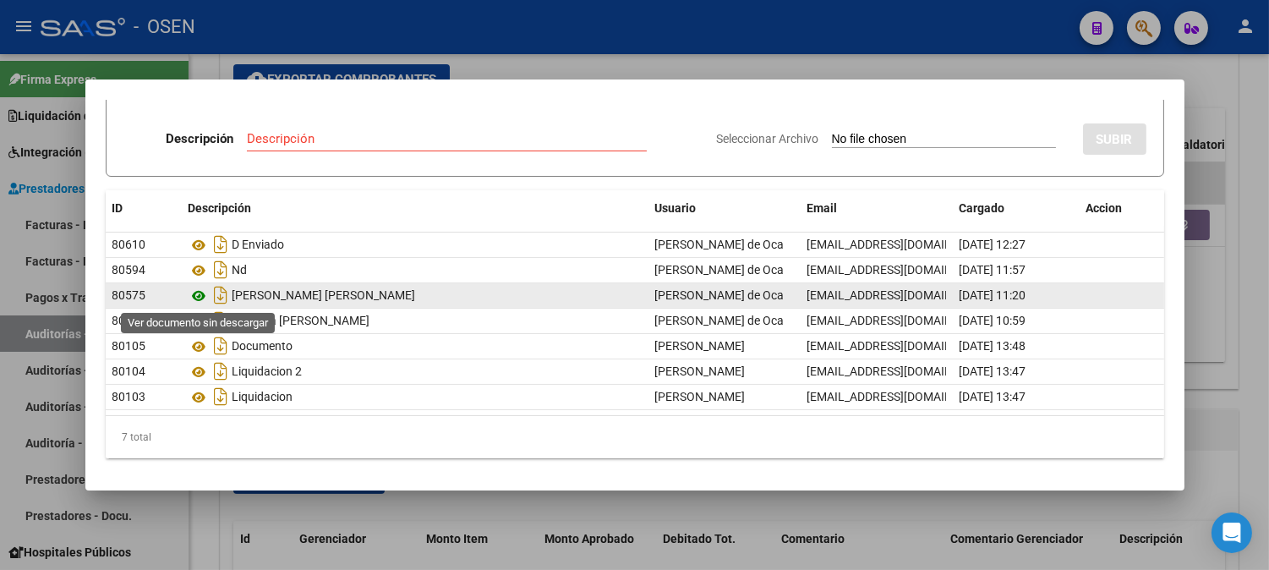
click at [197, 296] on icon at bounding box center [200, 296] width 22 height 20
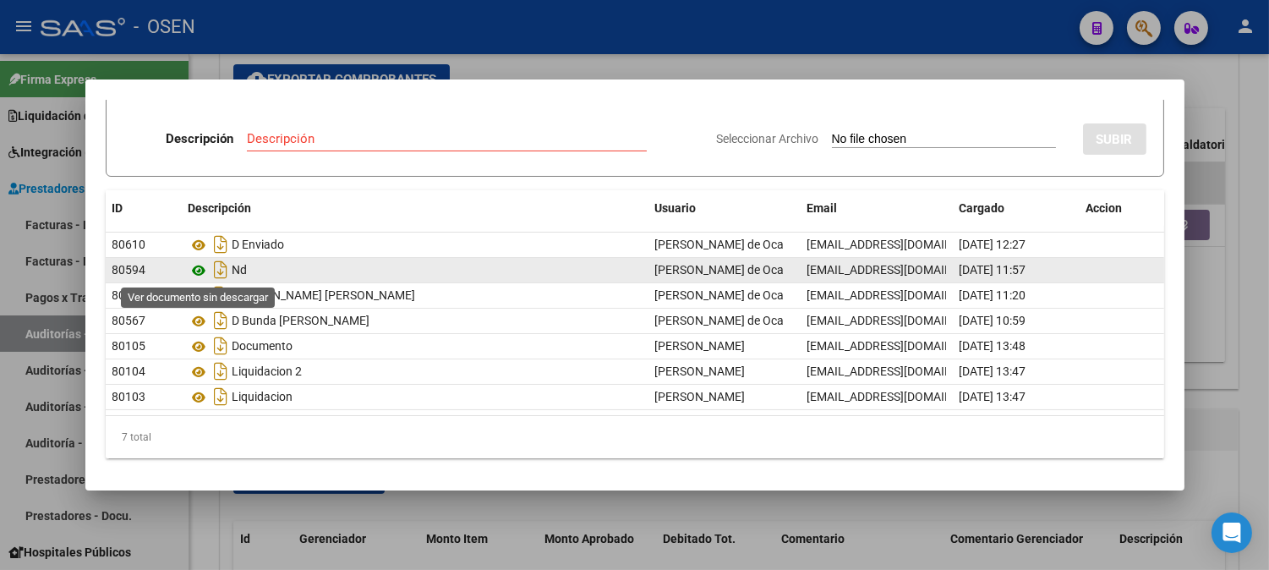
click at [197, 271] on icon at bounding box center [200, 270] width 22 height 20
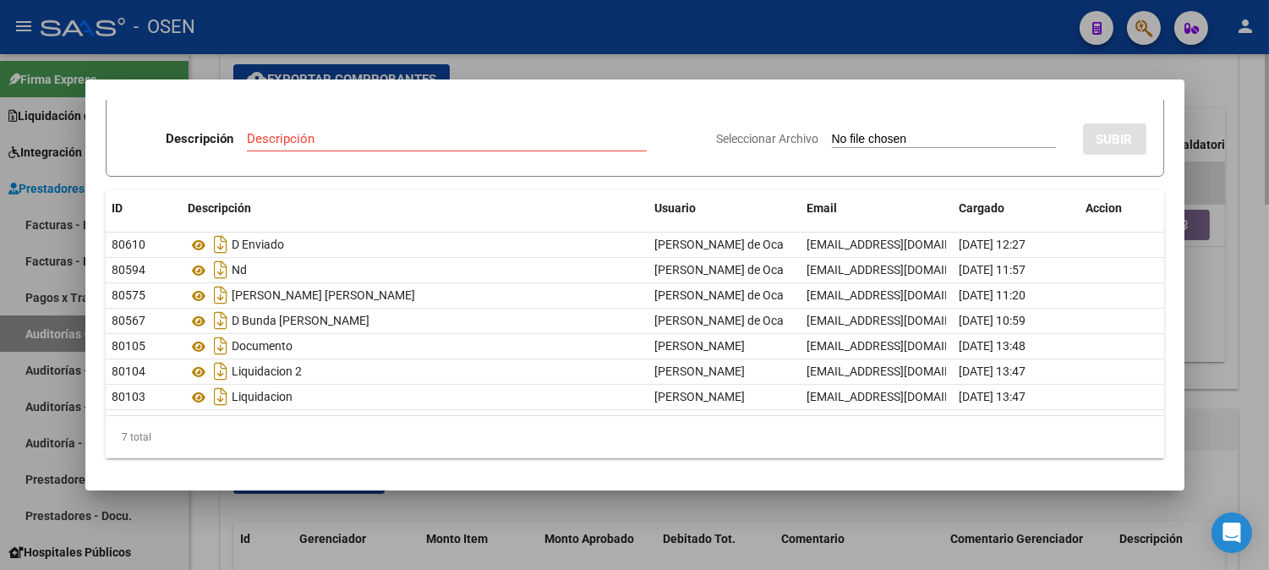
drag, startPoint x: 847, startPoint y: 1, endPoint x: 1239, endPoint y: 475, distance: 615.0
click at [1238, 475] on div at bounding box center [634, 285] width 1269 height 570
